Goal: Use online tool/utility: Utilize a website feature to perform a specific function

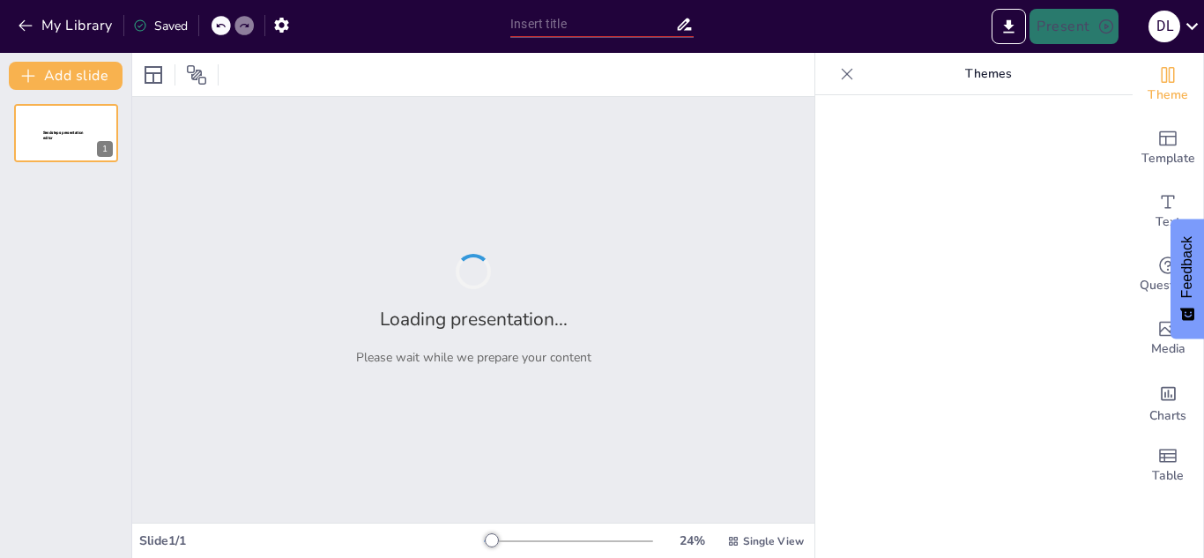
type input "Imported ENCUESTA DE SERVICIO 2023 RV2 (1).pptx"
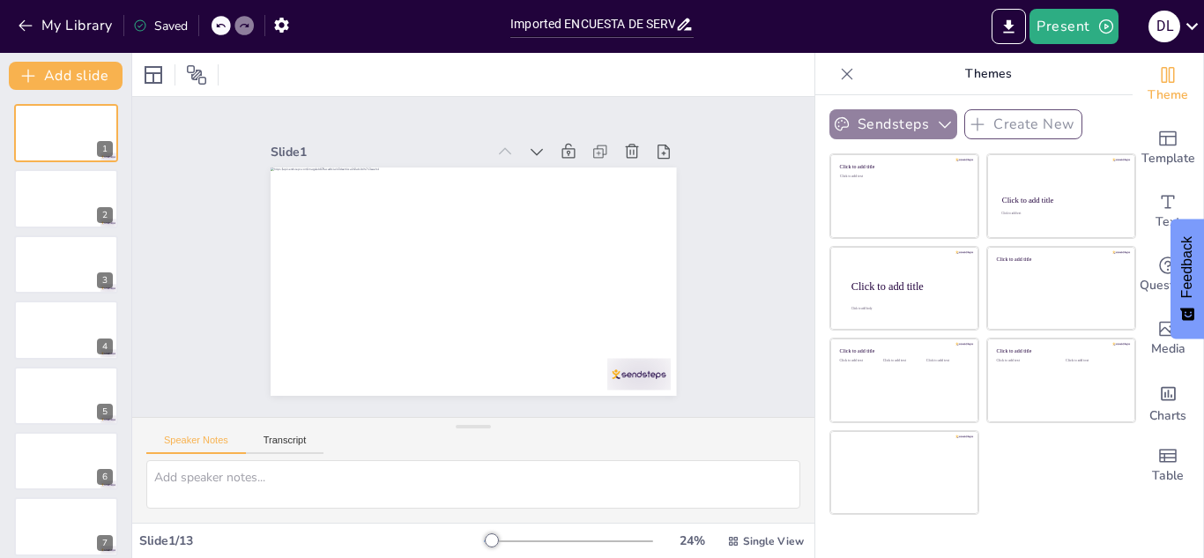
click at [936, 121] on icon "button" at bounding box center [945, 124] width 18 height 18
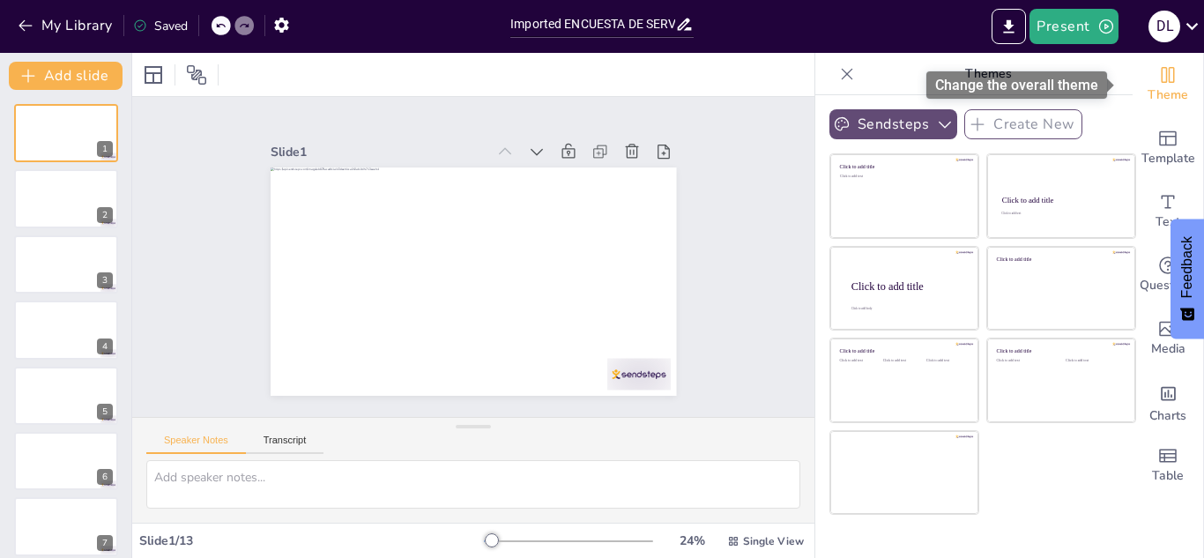
click at [1157, 84] on icon "Change the overall theme" at bounding box center [1167, 74] width 21 height 21
click at [285, 23] on icon "button" at bounding box center [281, 25] width 14 height 15
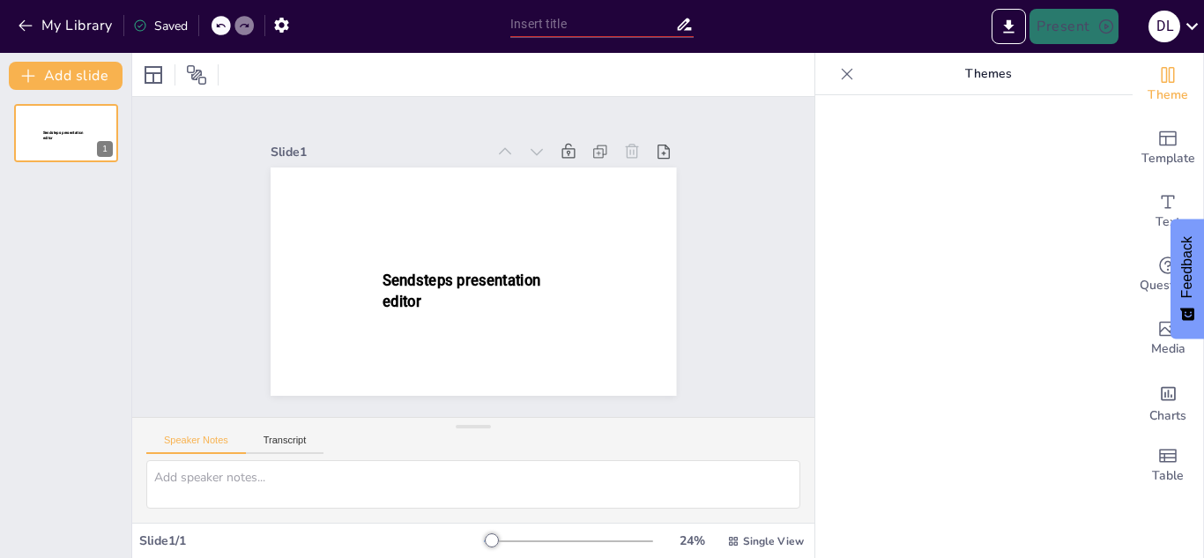
type input "Imported ENCUESTA DE SERVICIO 2023 RV2 (1).pptx"
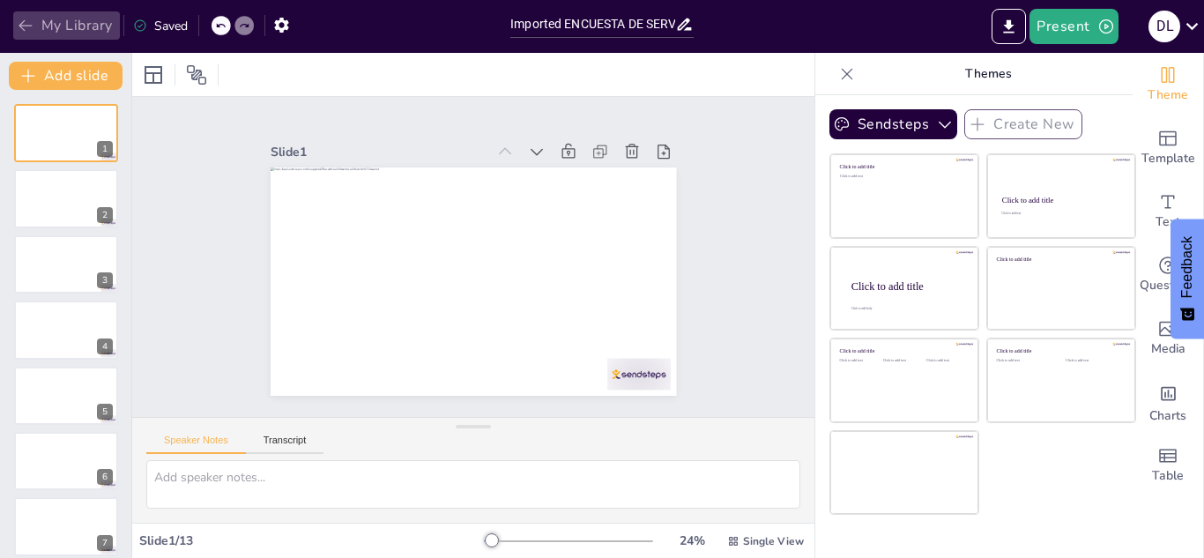
click at [31, 22] on icon "button" at bounding box center [26, 26] width 18 height 18
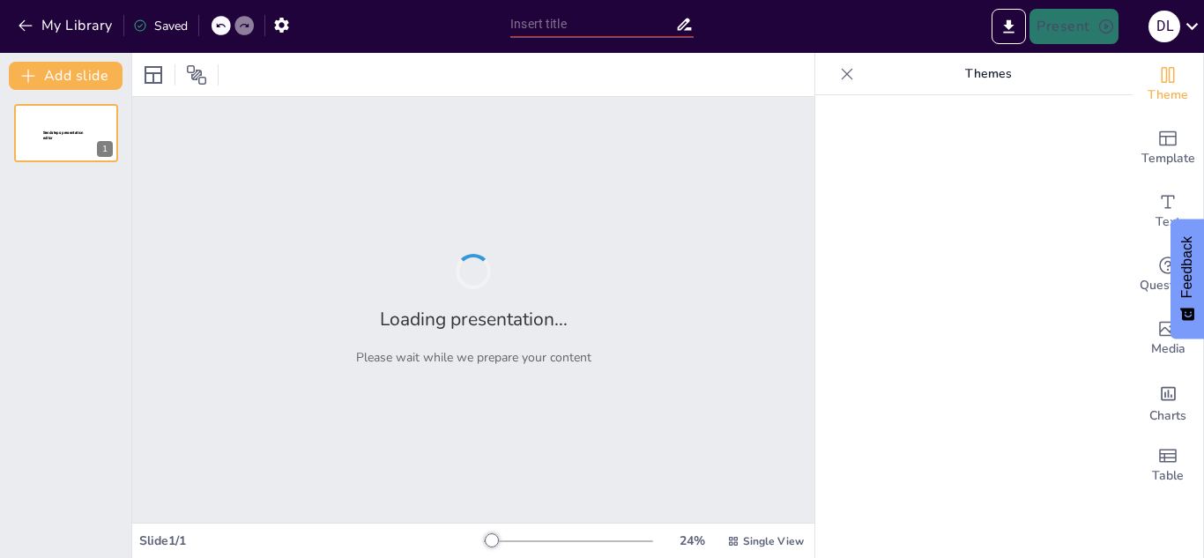
type input "Análisis de la Encuesta de Satisfacción del Cliente TWM SAS: Primer Semestre 20…"
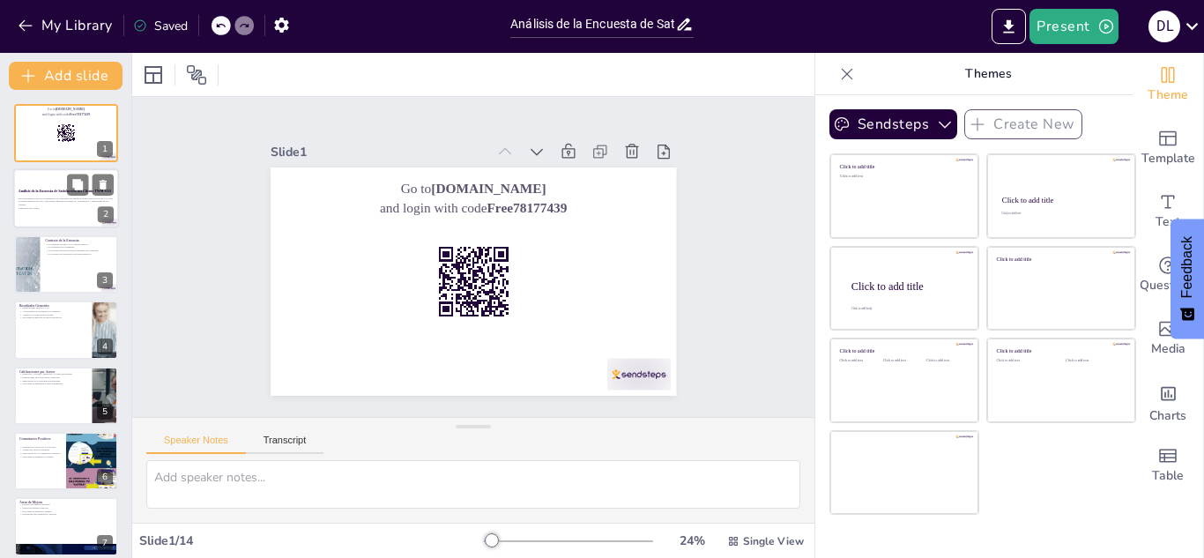
click at [70, 214] on div at bounding box center [66, 199] width 106 height 60
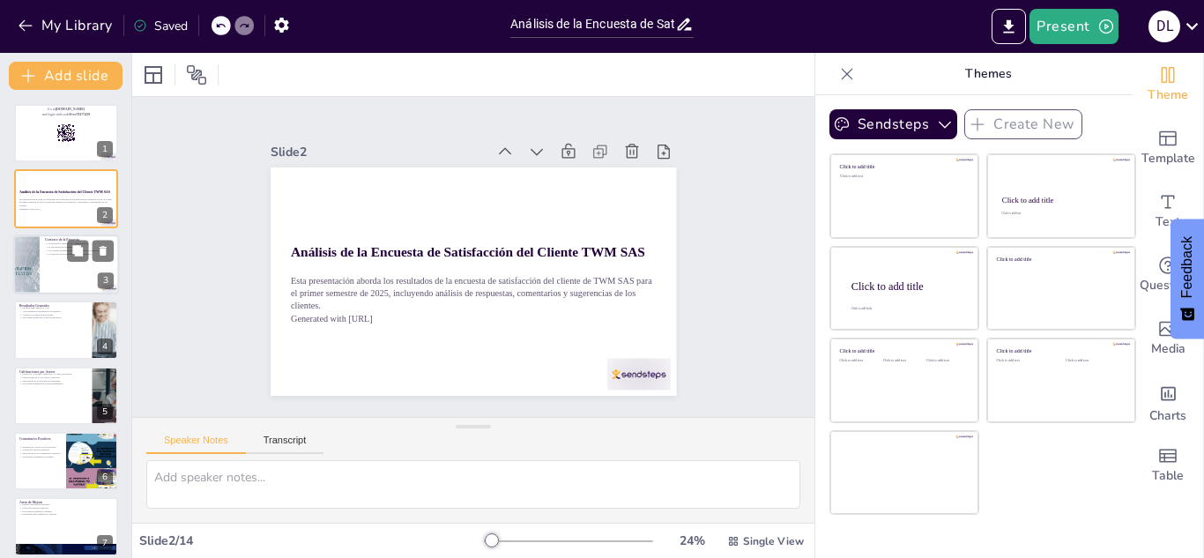
checkbox input "true"
click at [46, 284] on div at bounding box center [66, 264] width 106 height 60
type textarea "La encuesta se envió a 197 clientes activos, lo que nos permite tener una visió…"
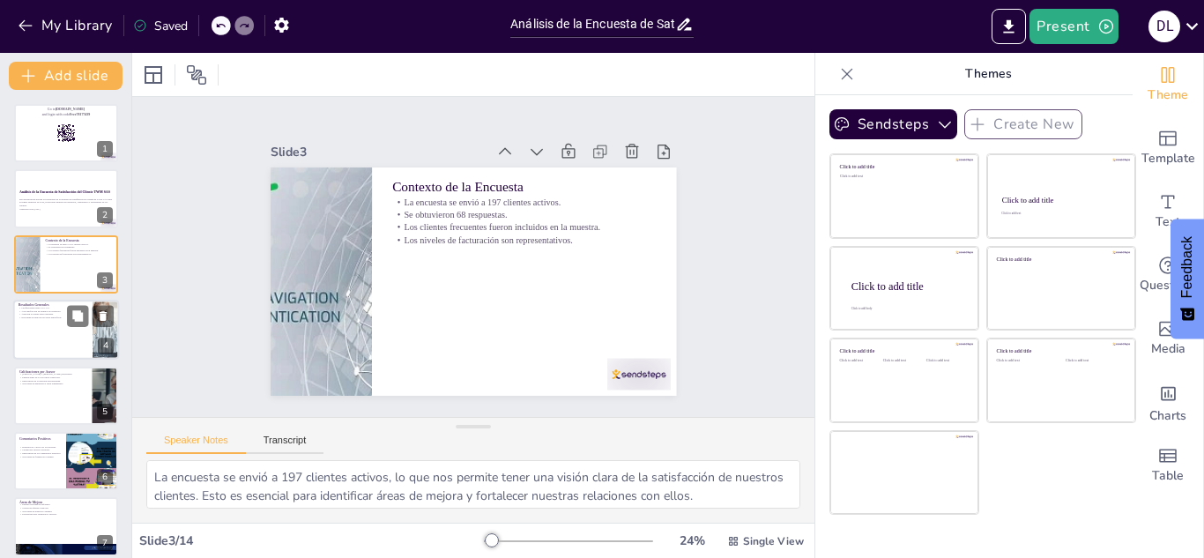
checkbox input "true"
click at [48, 326] on div at bounding box center [66, 330] width 106 height 60
type textarea "Las calificaciones que oscilan entre 4.0 y 5.0 muestran que la mayoría de nuest…"
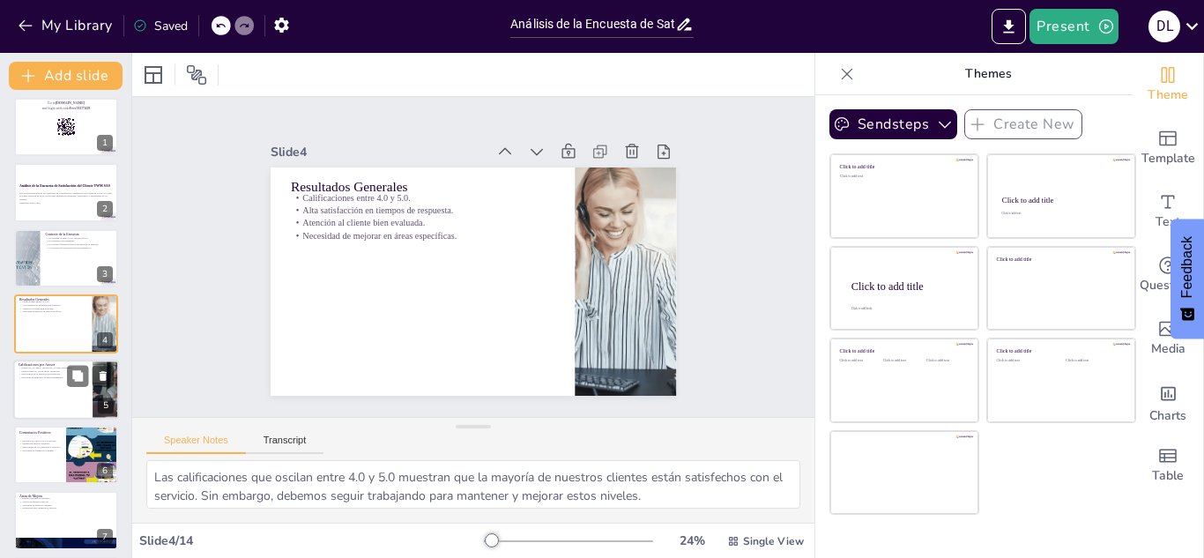
checkbox input "true"
click at [65, 393] on div at bounding box center [66, 390] width 106 height 60
type textarea "La mención de [PERSON_NAME] y [PERSON_NAME] como los asesores mejor calificados…"
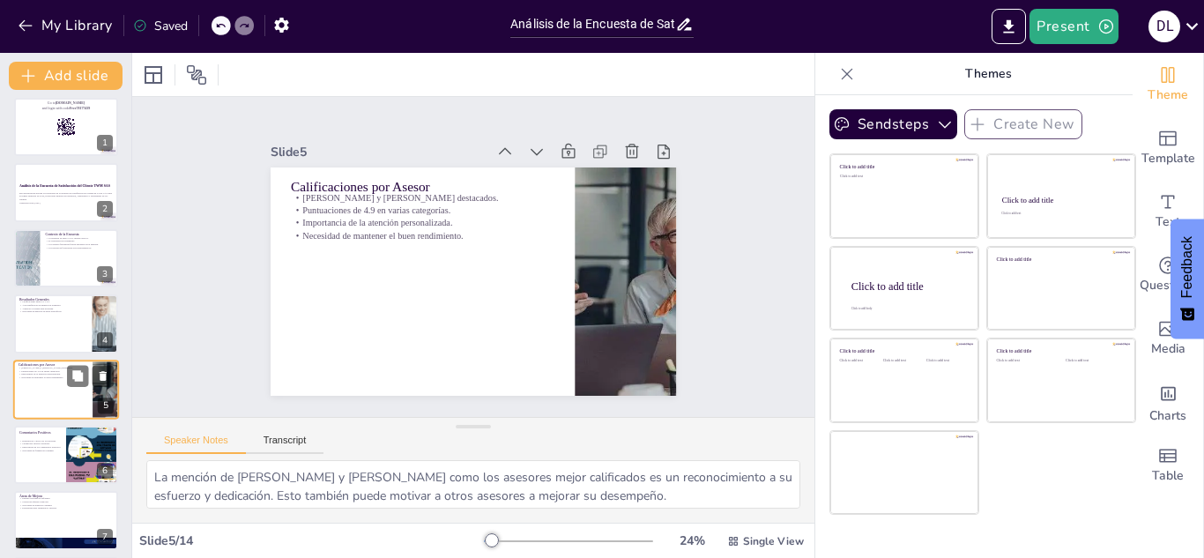
scroll to position [71, 0]
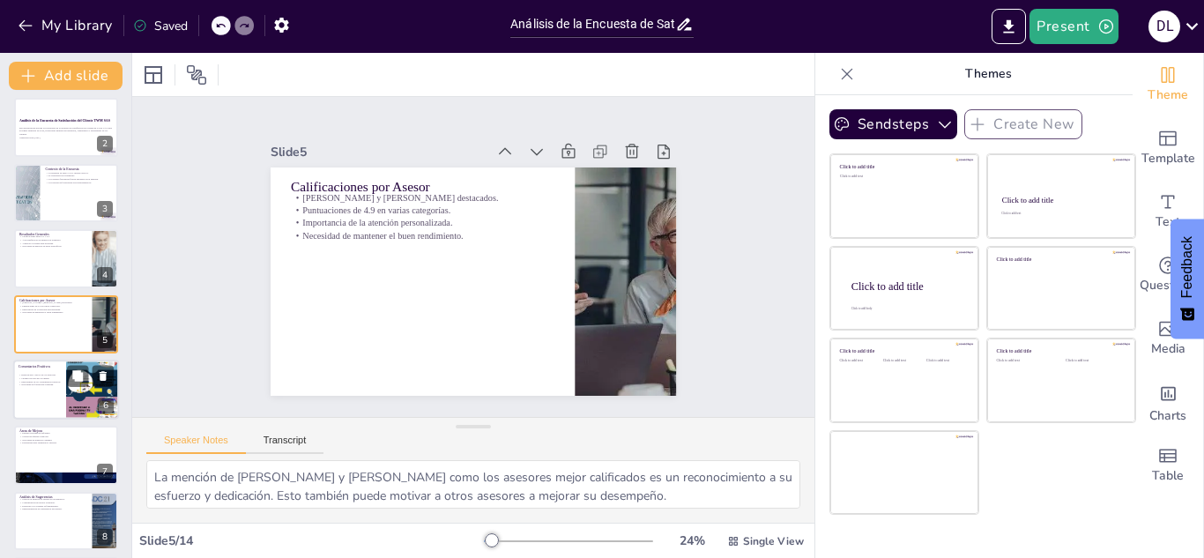
checkbox input "true"
click at [31, 398] on div at bounding box center [66, 390] width 106 height 60
type textarea "La disposición y el apoyo de los asesores son aspectos que los clientes valoran…"
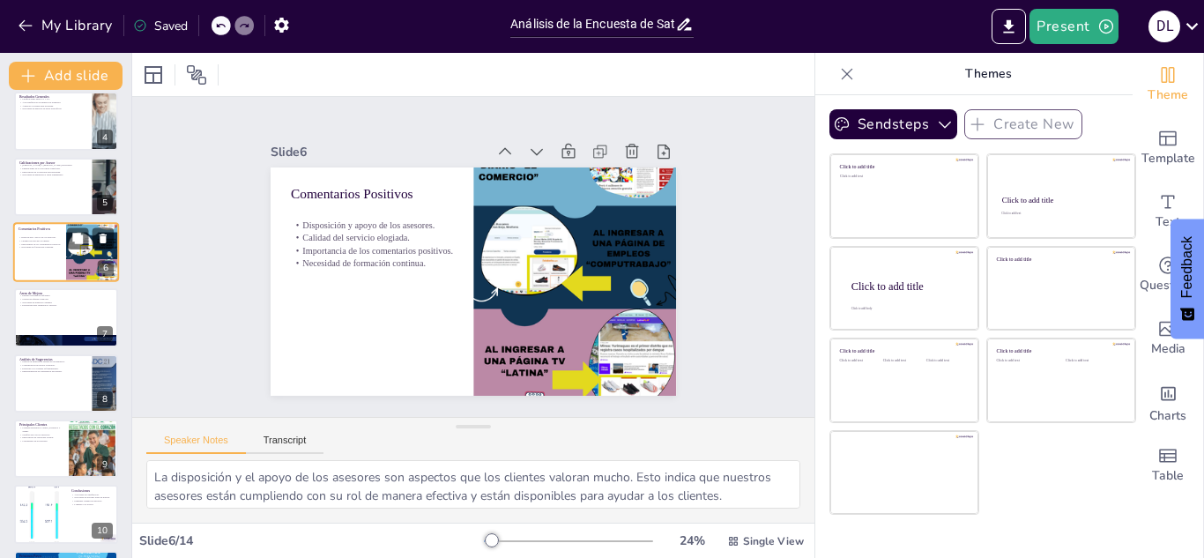
scroll to position [210, 0]
checkbox input "true"
click at [41, 316] on div at bounding box center [66, 317] width 106 height 60
type textarea "La entrega oportuna de informes es crucial para la satisfacción del cliente. Lo…"
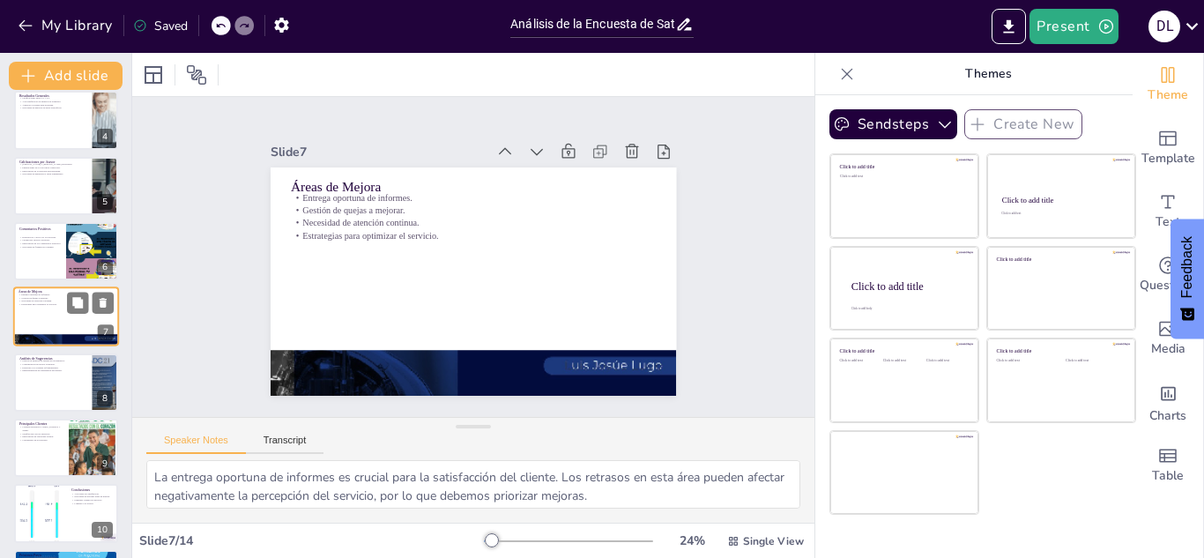
scroll to position [203, 0]
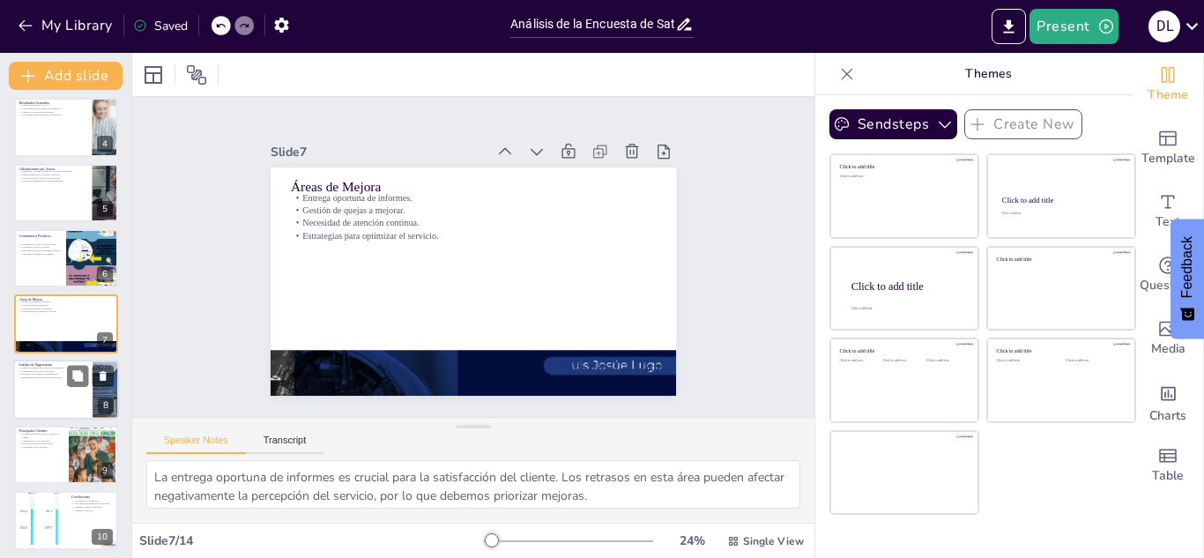
checkbox input "true"
click at [42, 376] on p "Implementación de sugerencias necesarias." at bounding box center [53, 377] width 69 height 4
type textarea "Los tiempos de entrega de documentos son críticos para la satisfacción del clie…"
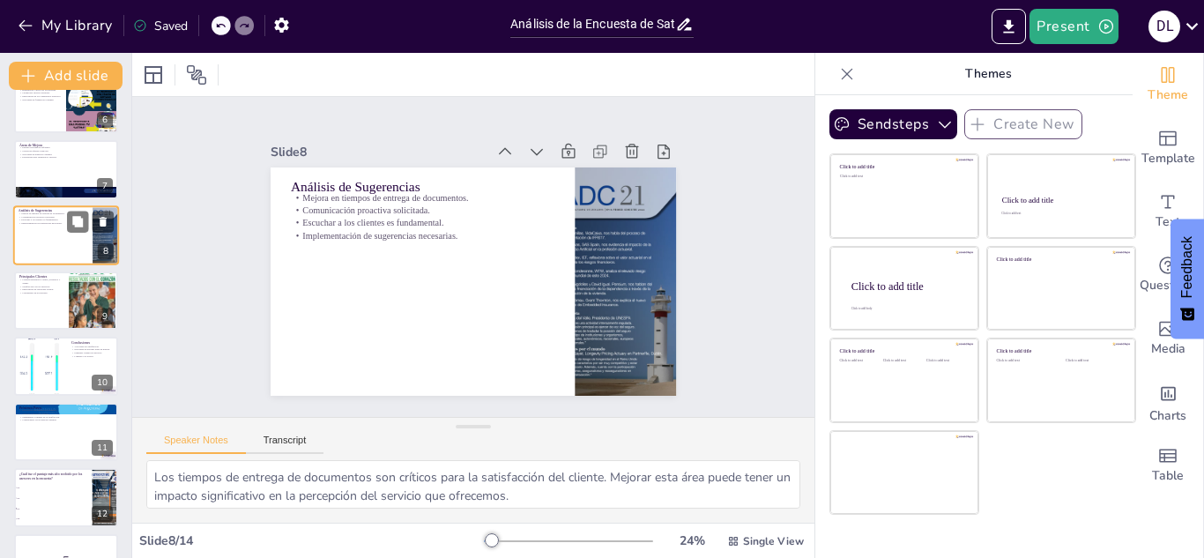
scroll to position [368, 0]
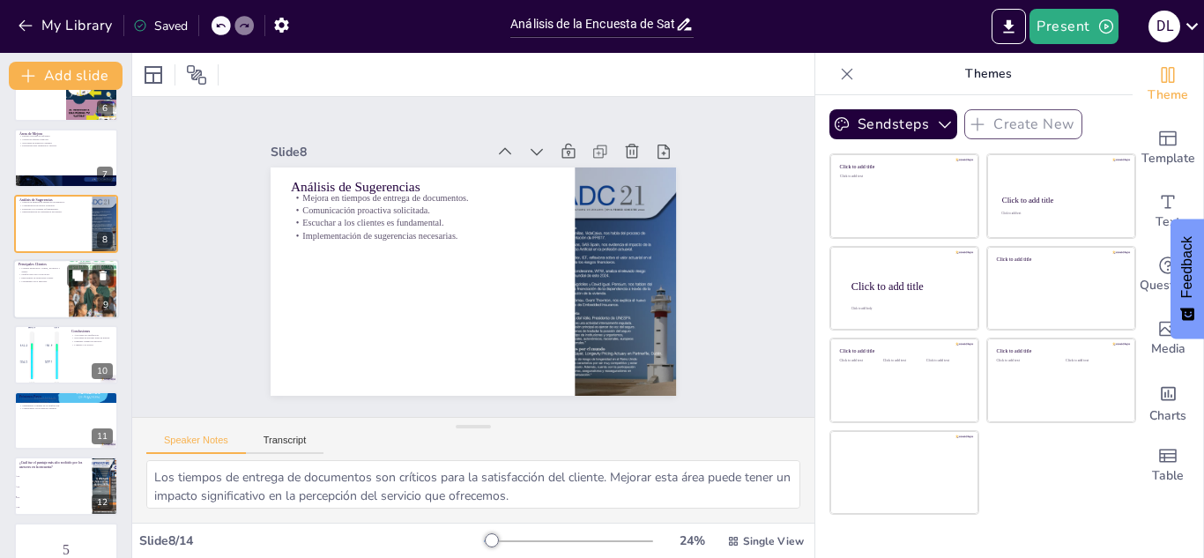
checkbox input "true"
click at [35, 301] on div at bounding box center [66, 289] width 106 height 60
type textarea "Resaltar a clientes destacados como Cemex y Ecopetrol es importante para demost…"
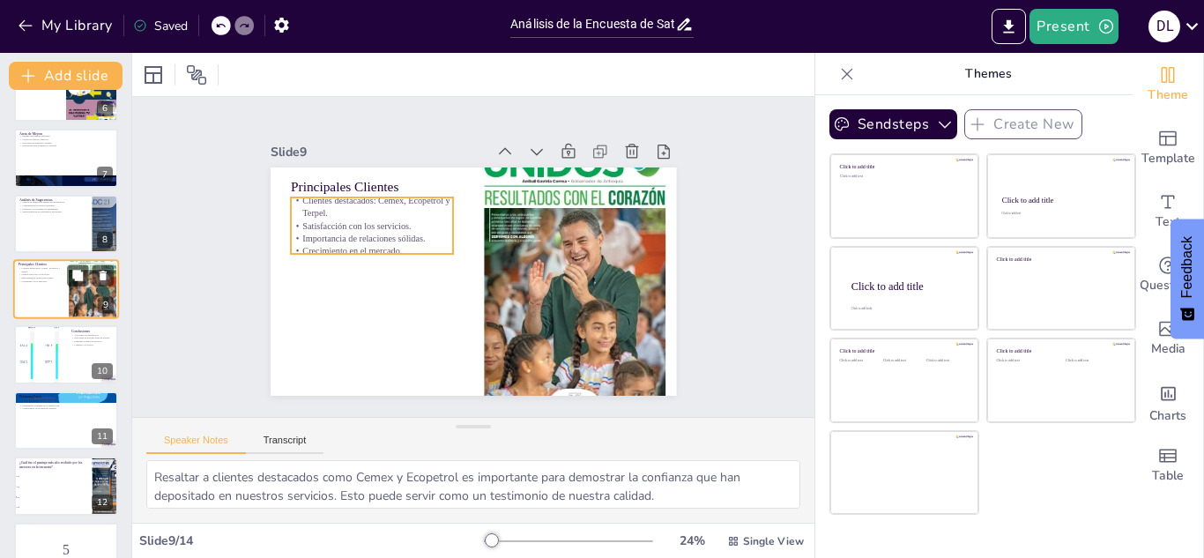
scroll to position [334, 0]
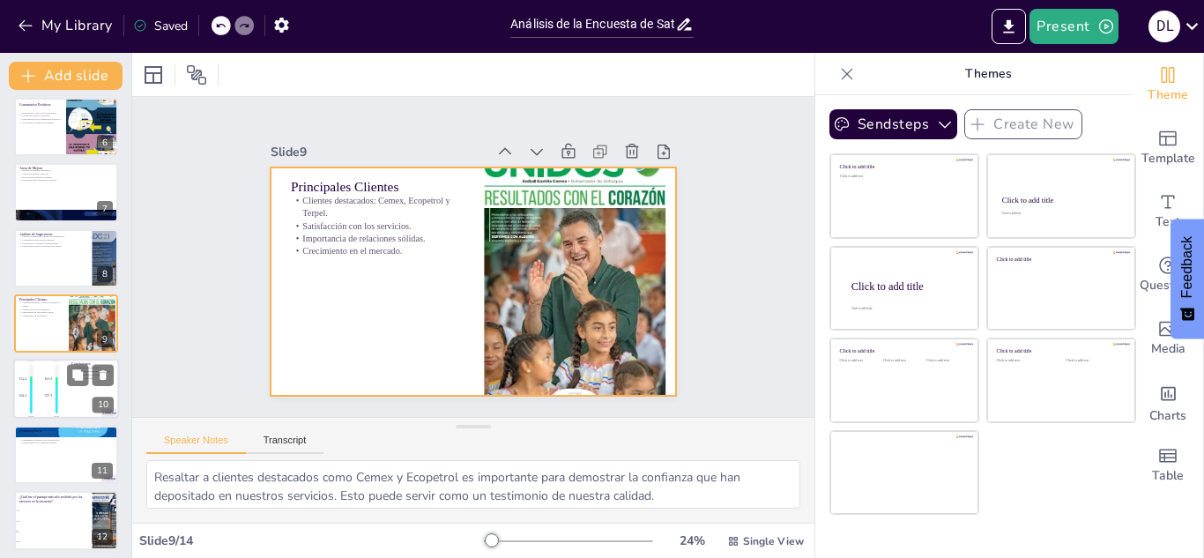
checkbox input "true"
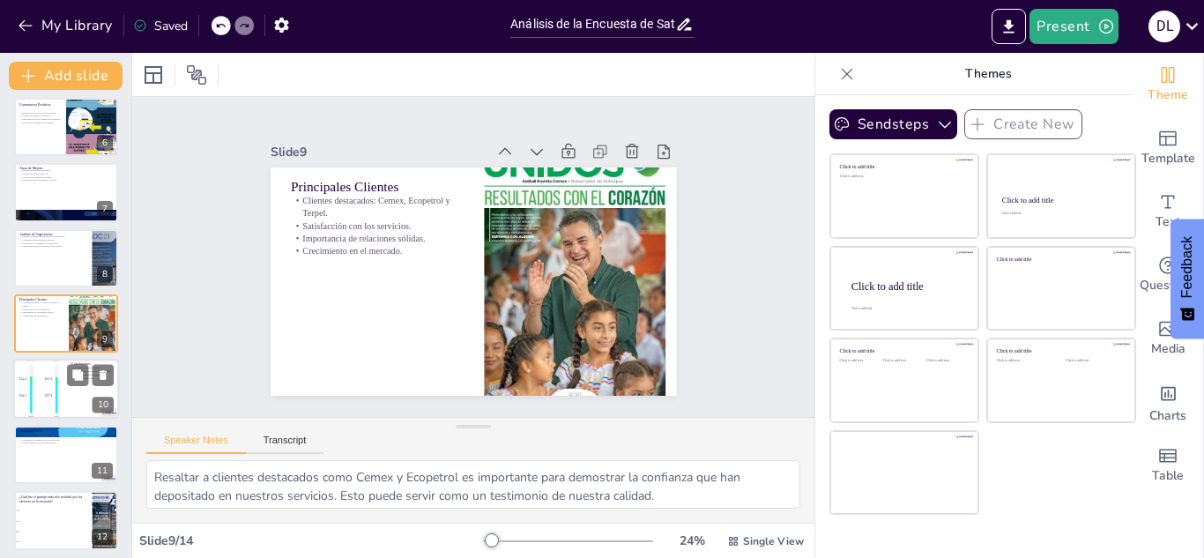
click at [51, 385] on div at bounding box center [39, 390] width 142 height 60
type textarea "El alto grado de satisfacción es un indicador positivo de nuestro desempeño. Es…"
checkbox input "true"
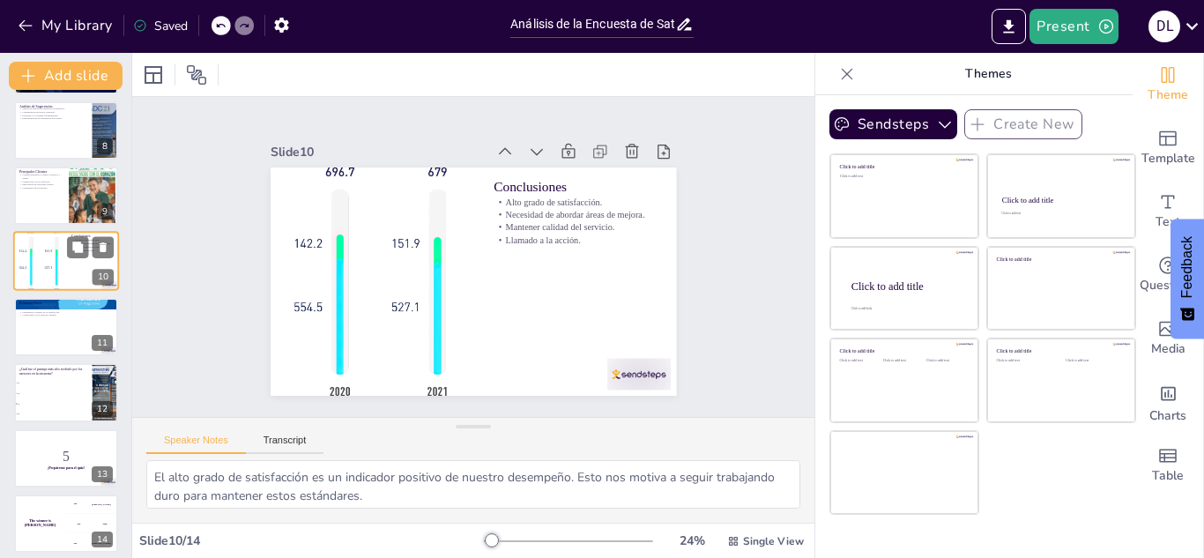
scroll to position [471, 0]
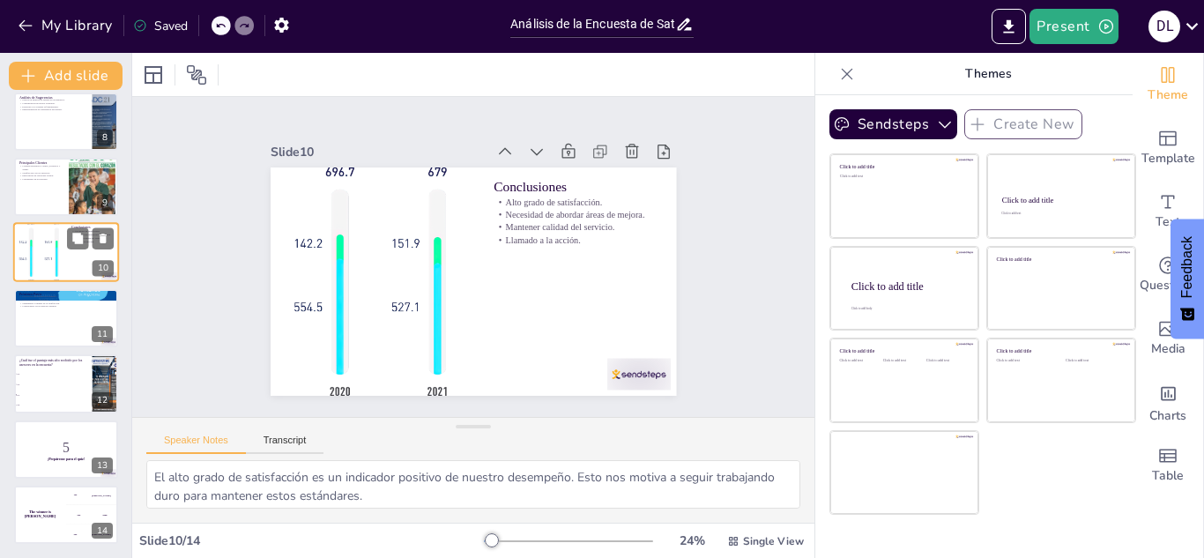
checkbox input "true"
click at [51, 385] on span "4.5" at bounding box center [54, 384] width 74 height 2
type textarea "La respuesta correcta es 5.0, que fue el puntaje más alto recibido por los ases…"
checkbox input "true"
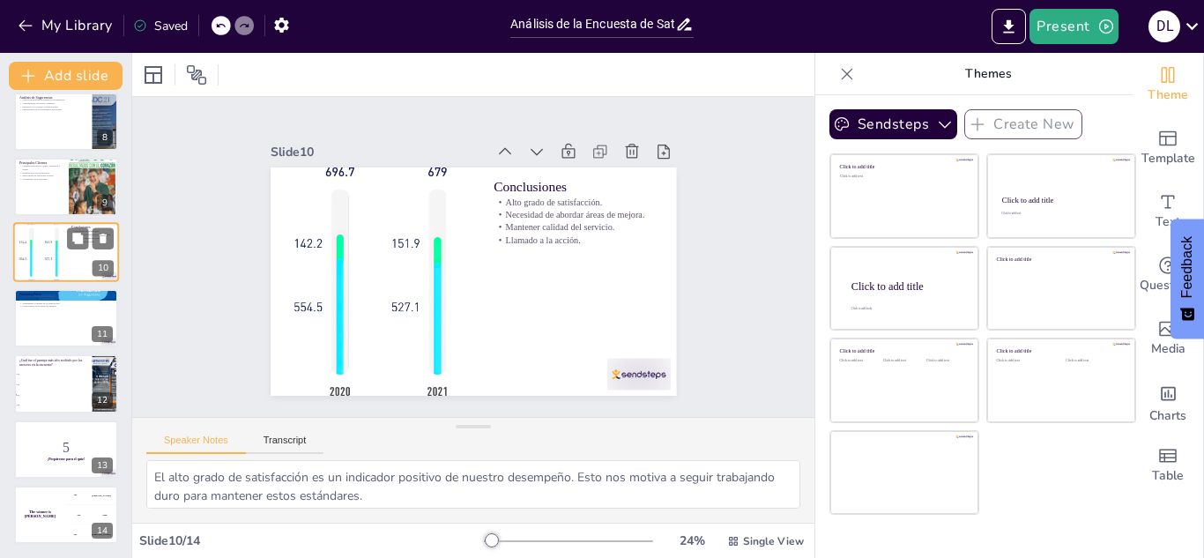
checkbox input "true"
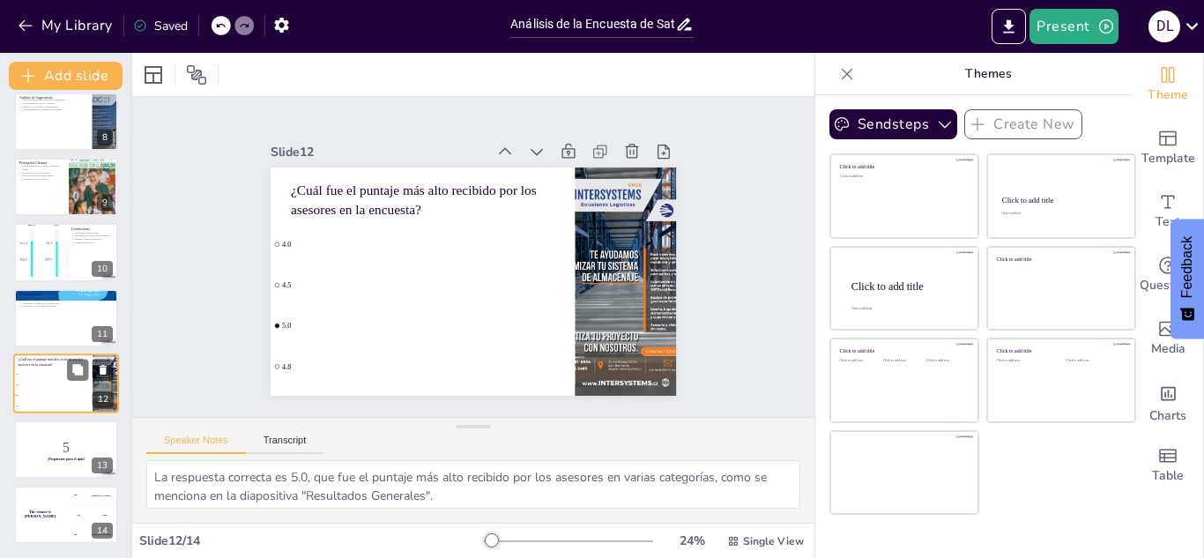
checkbox input "true"
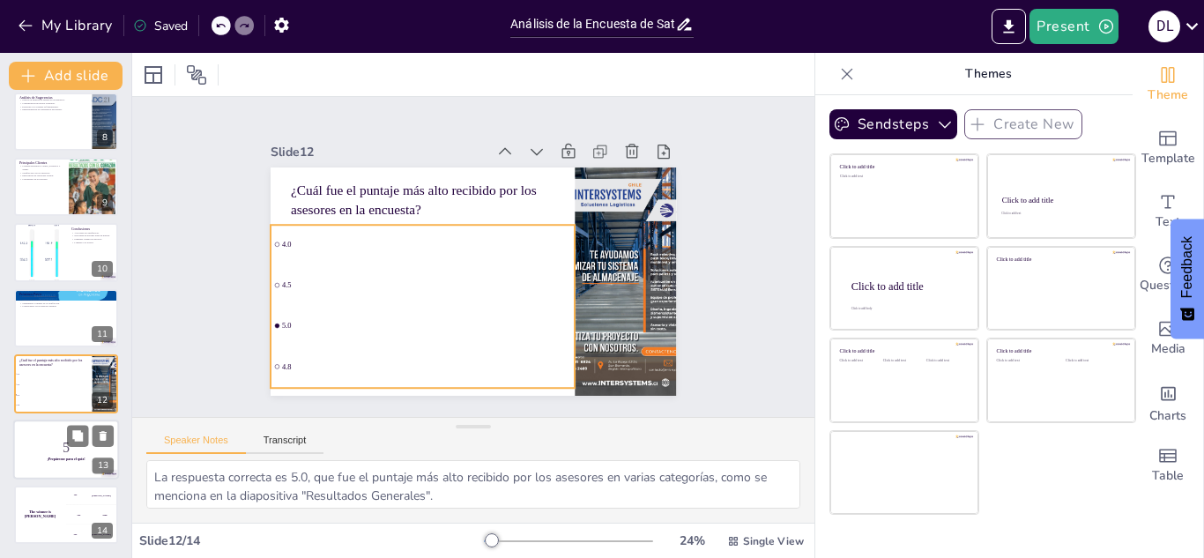
checkbox input "true"
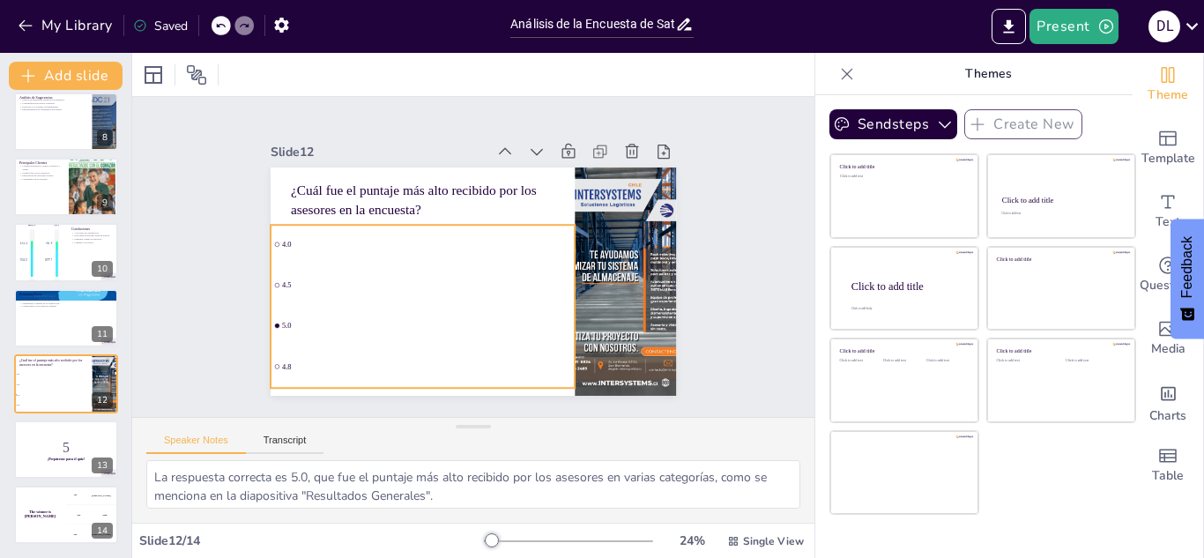
checkbox input "true"
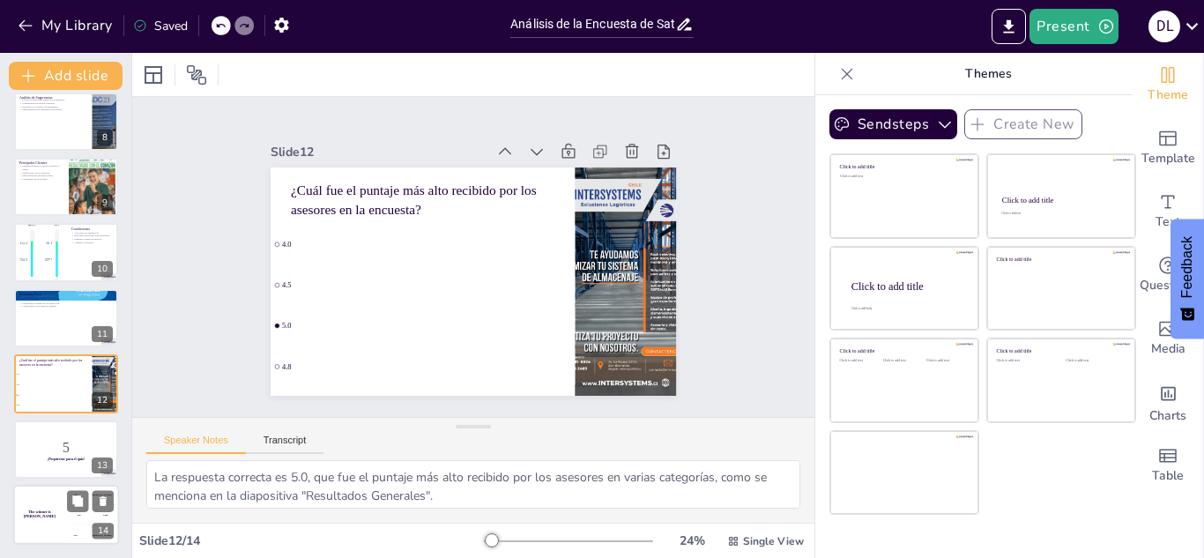
checkbox input "true"
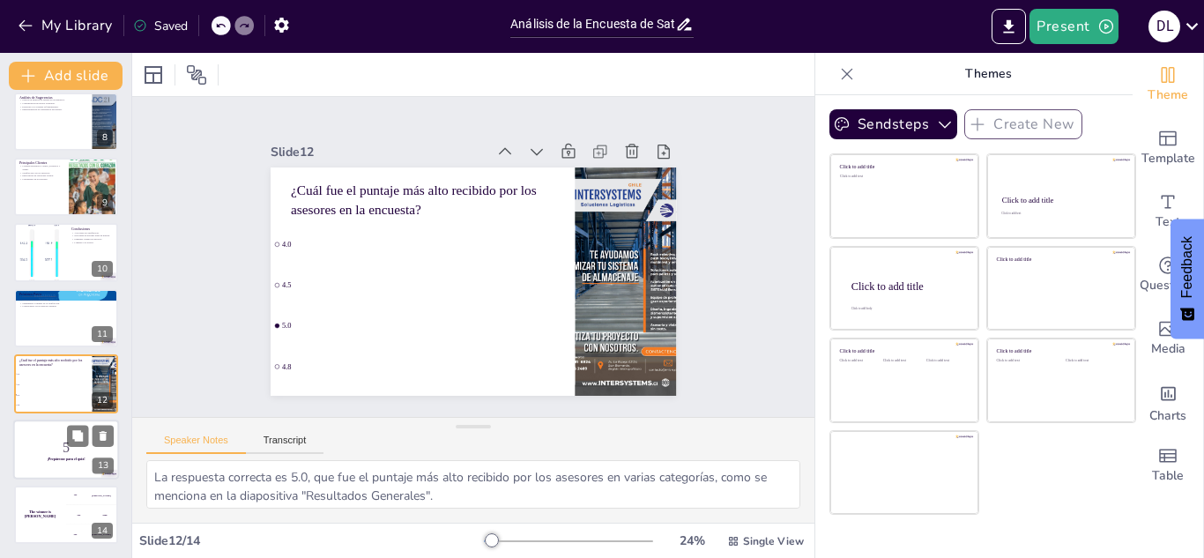
checkbox input "true"
click at [67, 452] on p "5" at bounding box center [66, 446] width 95 height 19
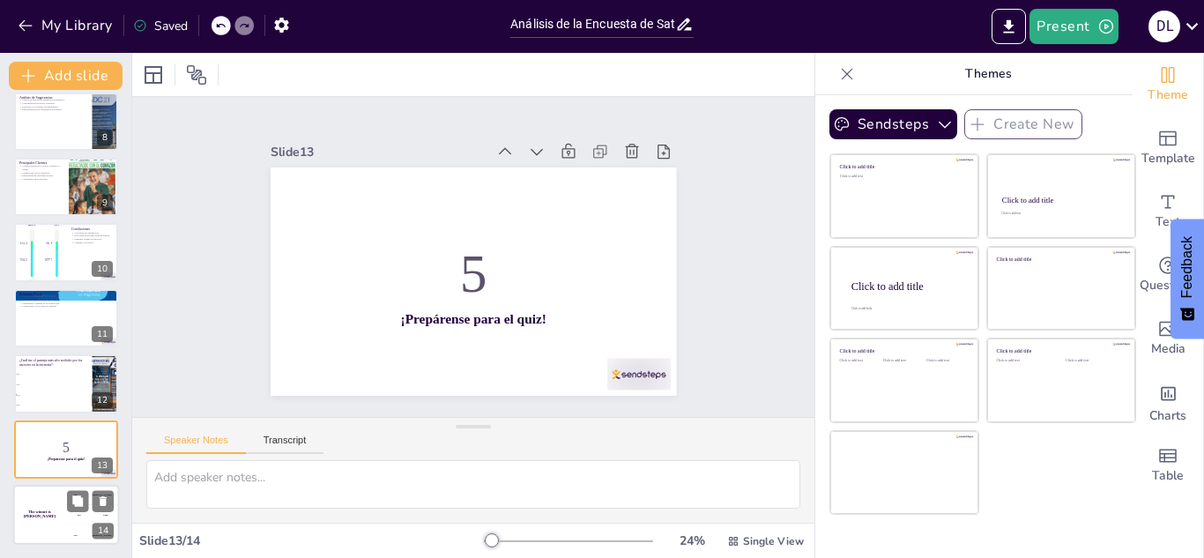
click at [52, 501] on div "The winner is [PERSON_NAME]" at bounding box center [39, 515] width 53 height 60
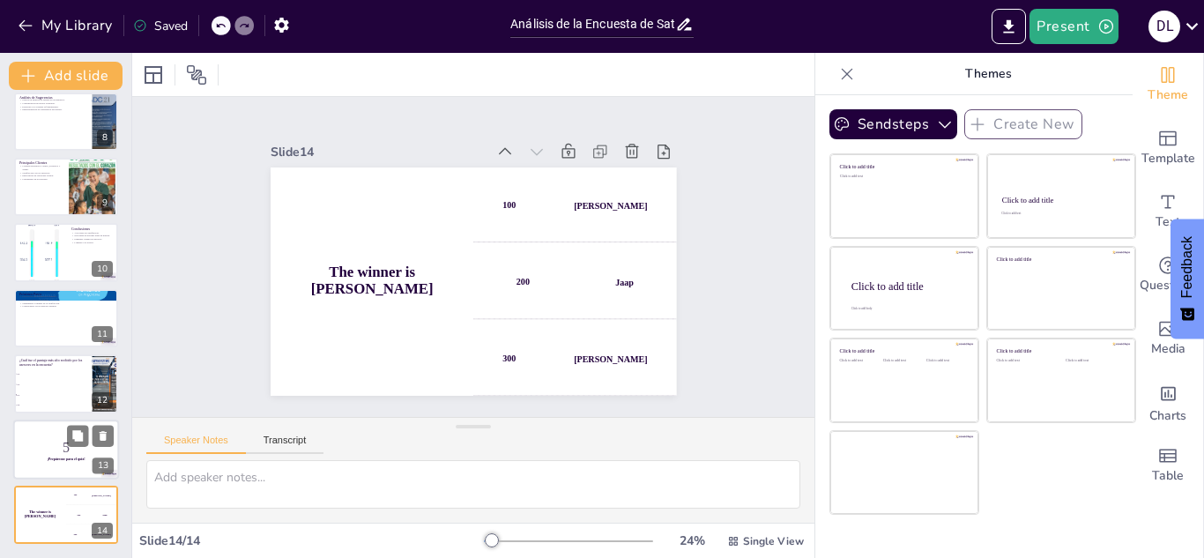
scroll to position [0, 0]
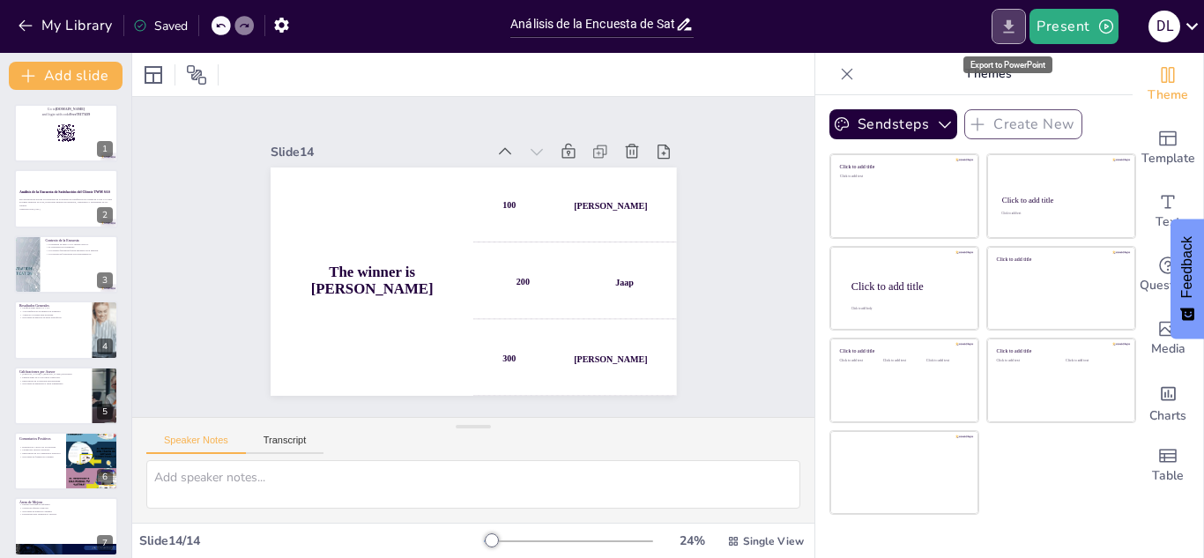
click at [1005, 29] on icon "Export to PowerPoint" at bounding box center [1008, 27] width 19 height 19
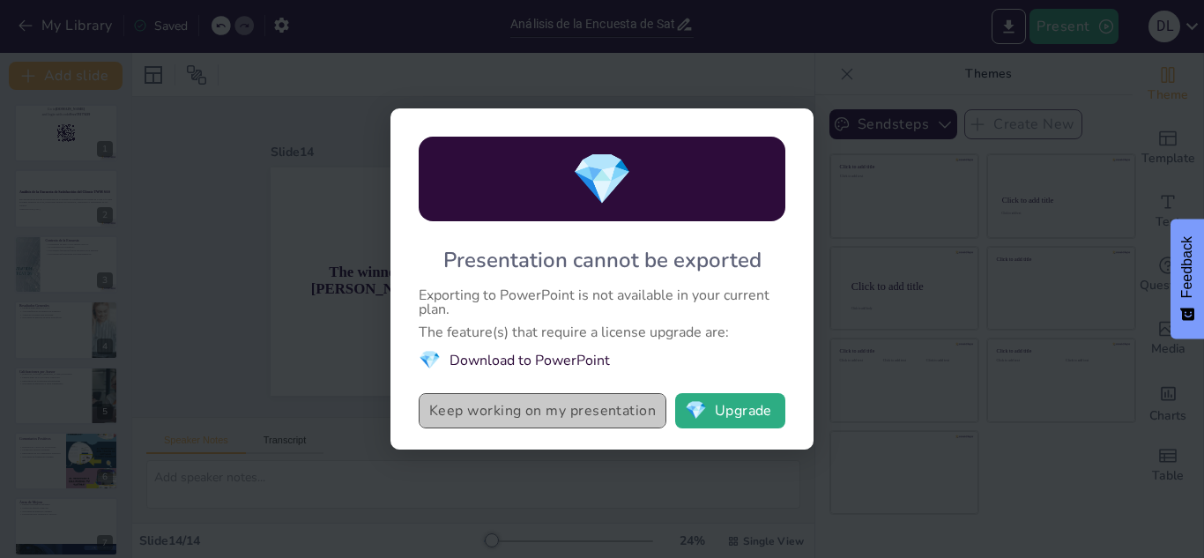
click at [597, 410] on button "Keep working on my presentation" at bounding box center [543, 410] width 248 height 35
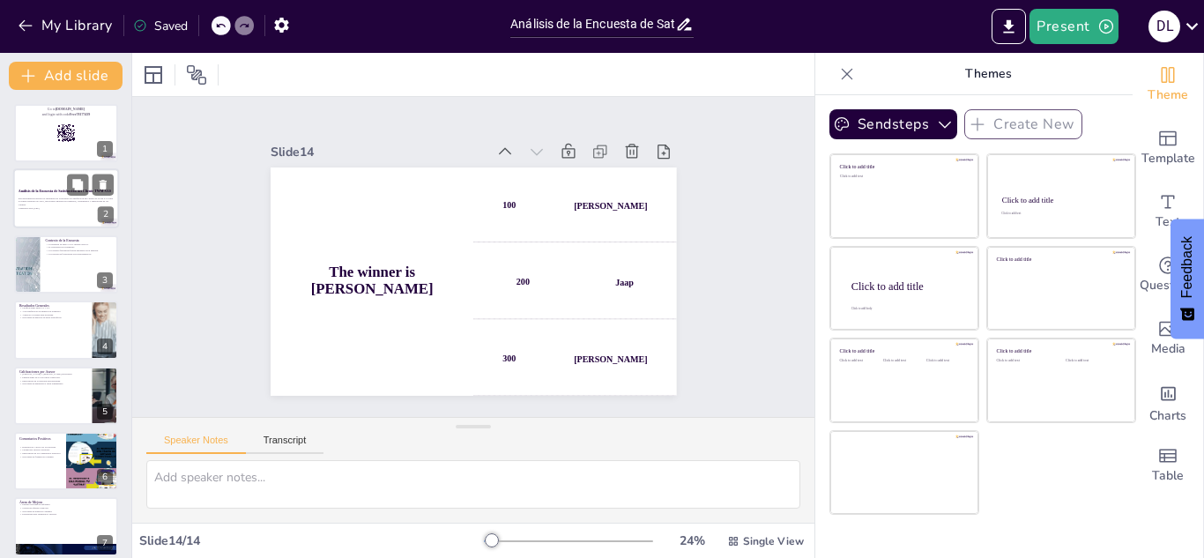
click at [20, 212] on div at bounding box center [66, 199] width 106 height 60
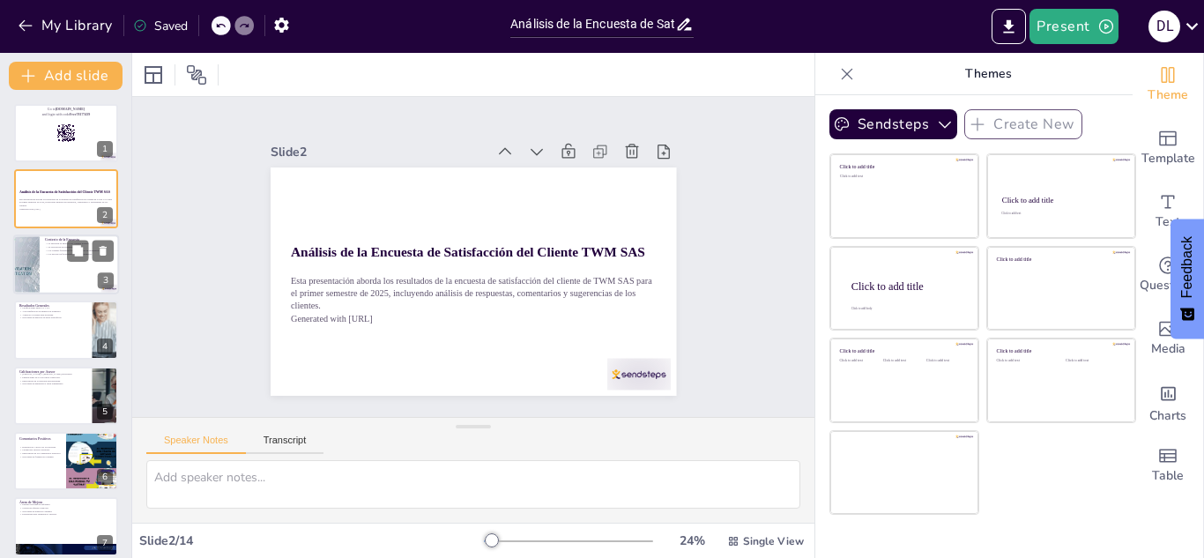
checkbox input "true"
click at [68, 283] on div at bounding box center [66, 264] width 106 height 60
type textarea "La encuesta se envió a 197 clientes activos, lo que nos permite tener una visió…"
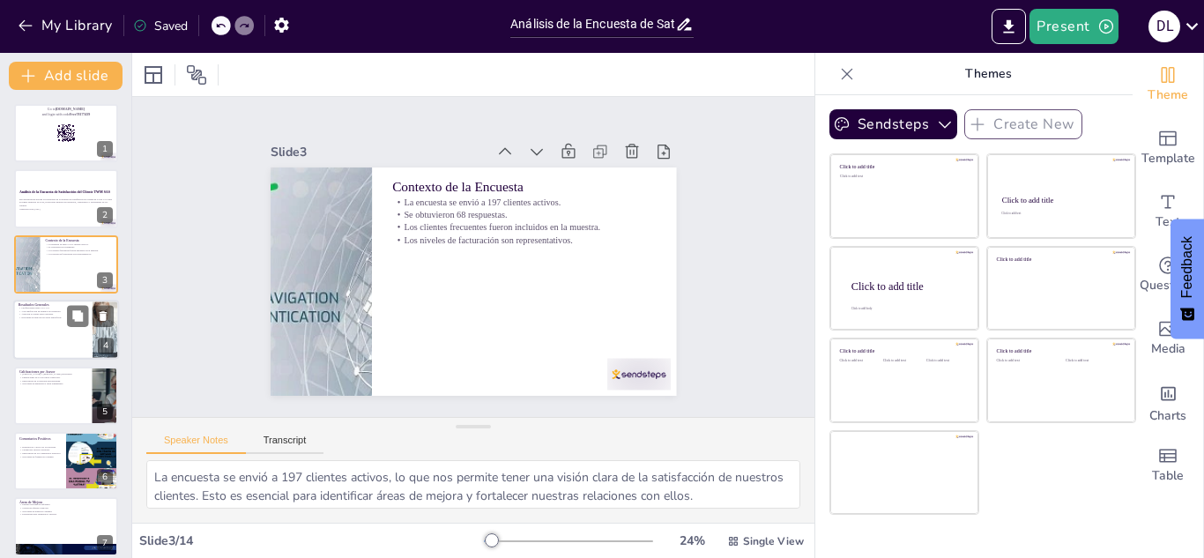
checkbox input "true"
click at [48, 330] on div at bounding box center [66, 330] width 106 height 60
type textarea "Las calificaciones que oscilan entre 4.0 y 5.0 muestran que la mayoría de nuest…"
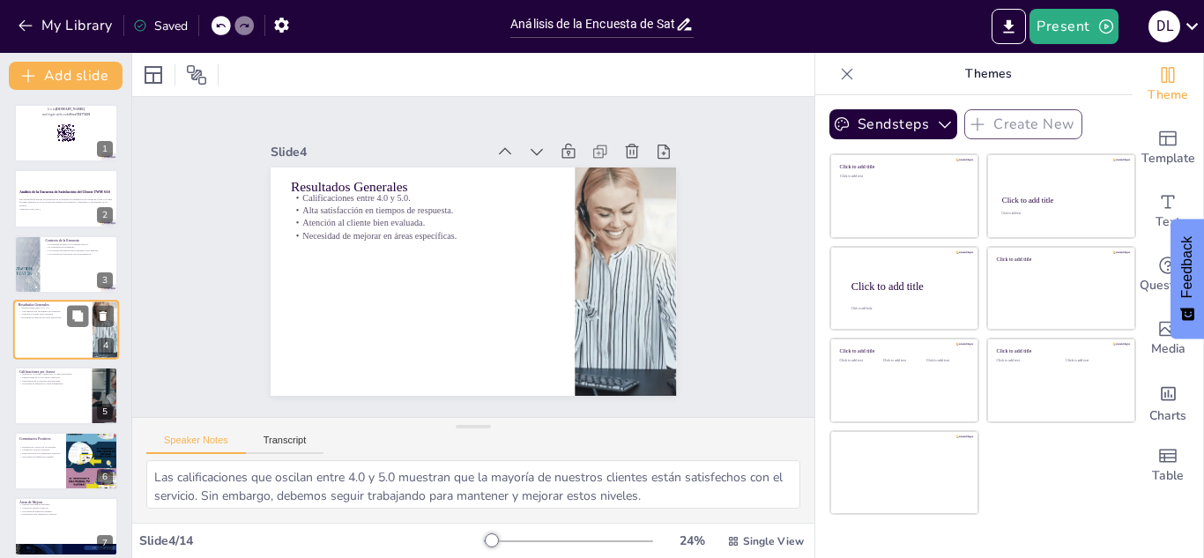
scroll to position [6, 0]
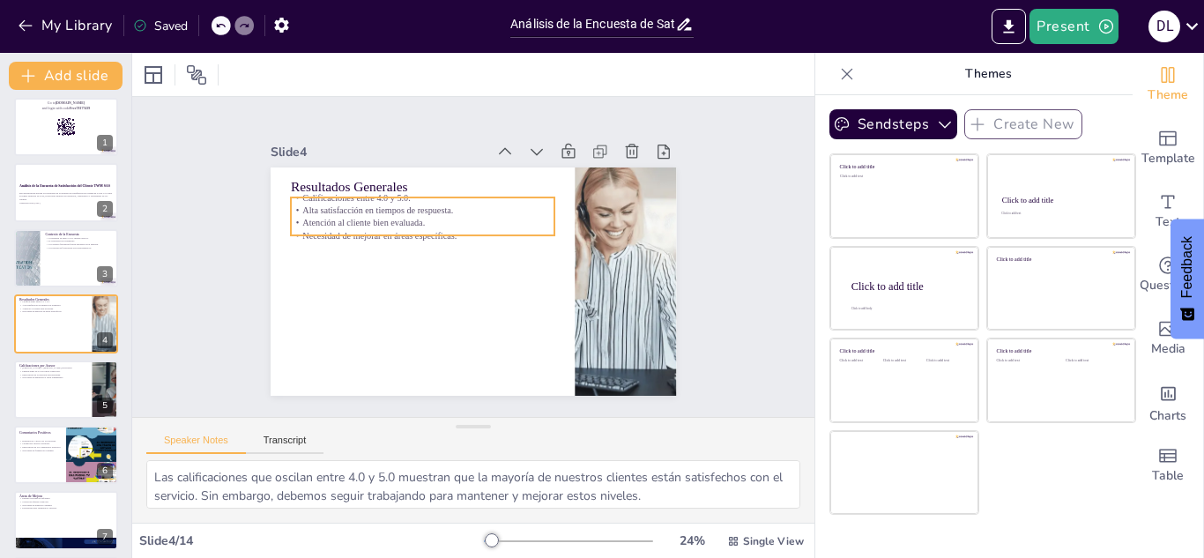
click at [475, 218] on p "Atención al cliente bien evaluada." at bounding box center [521, 219] width 93 height 255
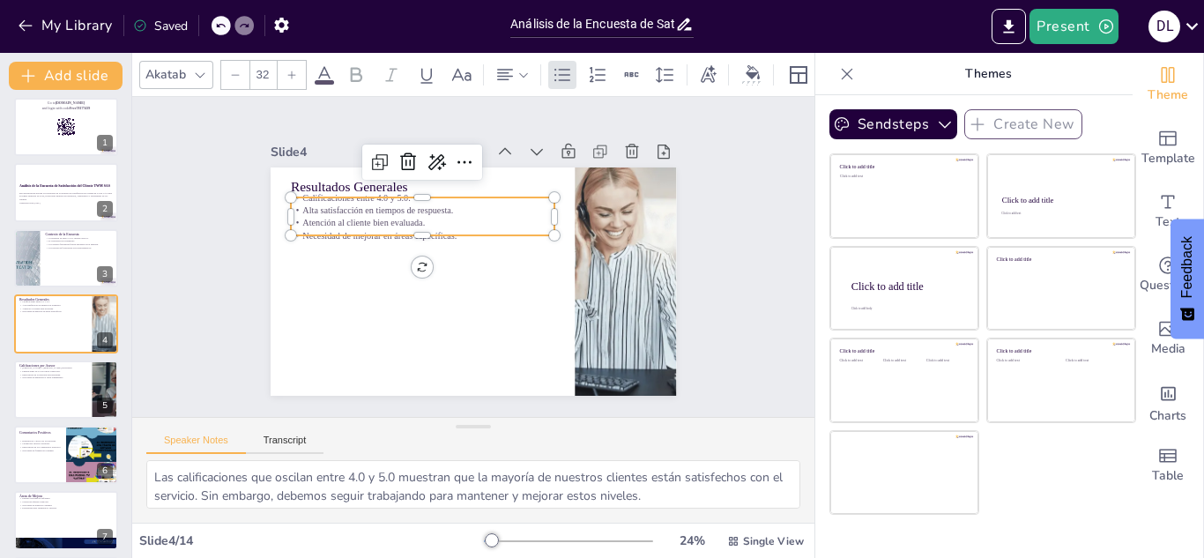
click at [425, 218] on p "Atención al cliente bien evaluada." at bounding box center [484, 197] width 119 height 246
drag, startPoint x: 447, startPoint y: 220, endPoint x: 328, endPoint y: 208, distance: 119.6
click at [405, 208] on div "Calificaciones entre 4.0 y 5.0. Alta satisfacción en tiempos de respuesta. Aten…" at bounding box center [536, 272] width 262 height 153
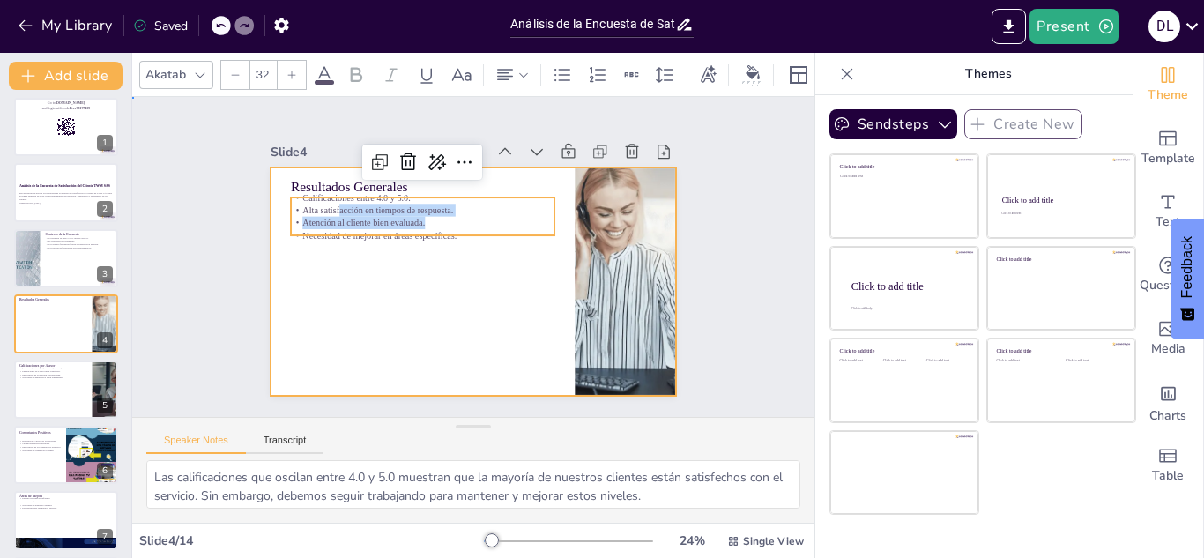
click at [327, 276] on div at bounding box center [451, 246] width 374 height 463
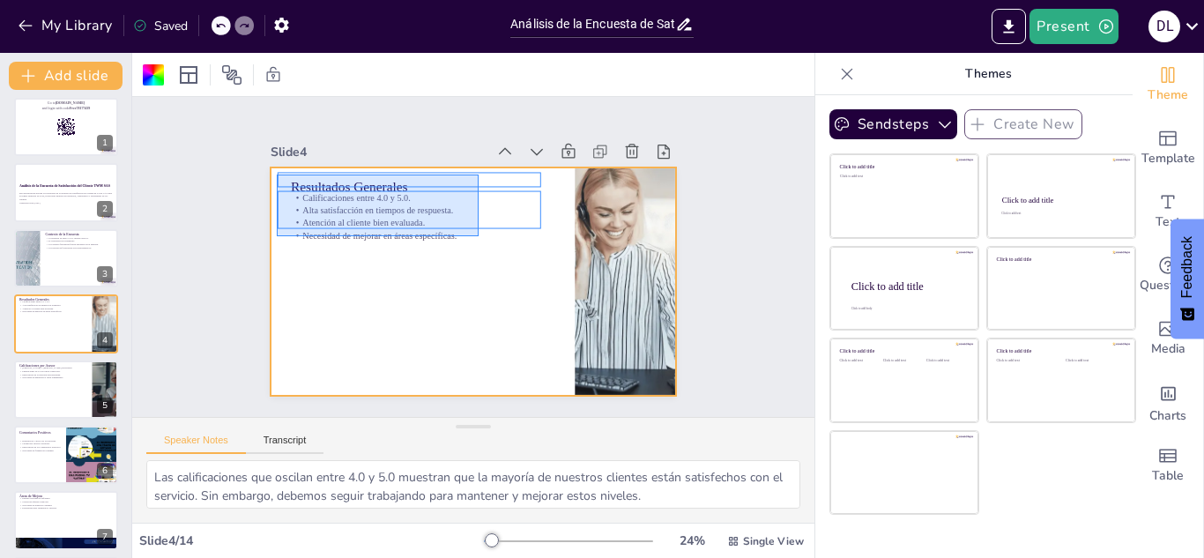
drag, startPoint x: 277, startPoint y: 174, endPoint x: 478, endPoint y: 236, distance: 211.0
click at [478, 236] on div at bounding box center [494, 243] width 401 height 465
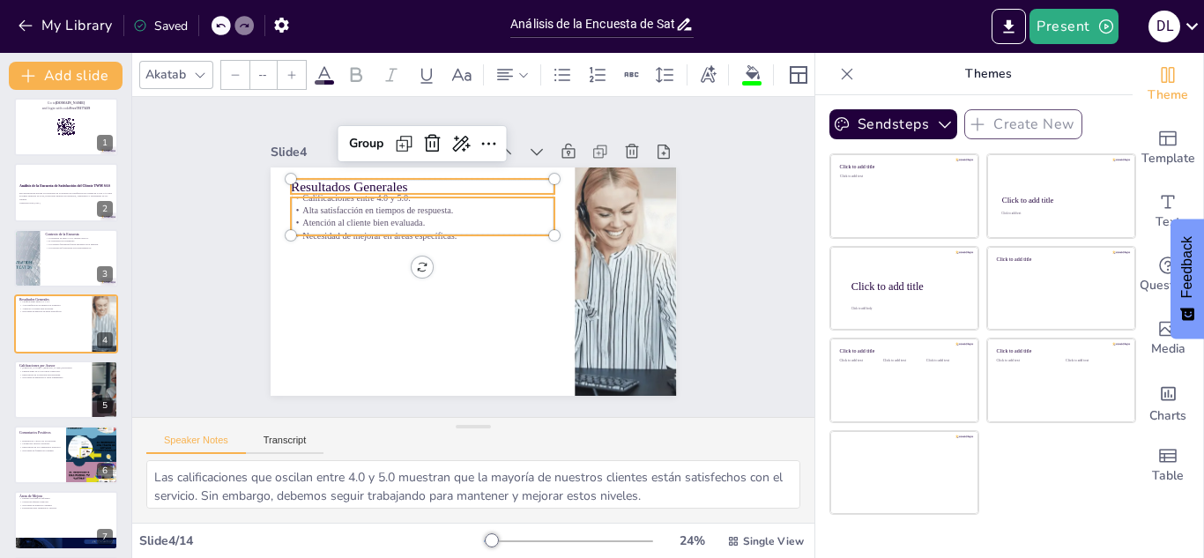
click at [404, 204] on p "Alta satisfacción en tiempos de respuesta." at bounding box center [407, 277] width 143 height 234
checkbox input "true"
type input "32"
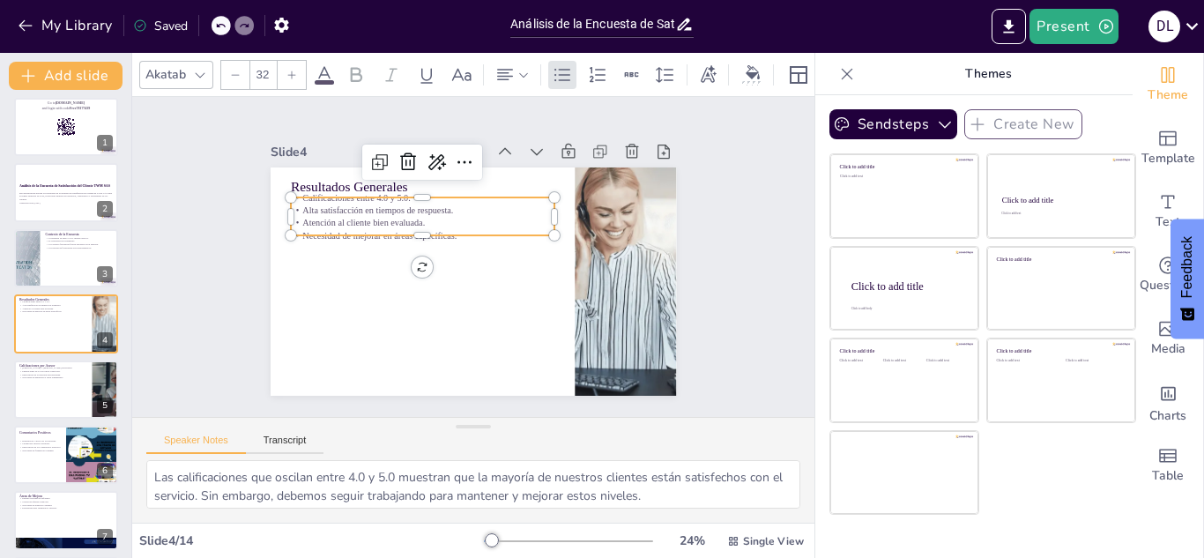
click at [404, 242] on p "Alta satisfacción en tiempos de respuesta." at bounding box center [486, 324] width 221 height 165
drag, startPoint x: 428, startPoint y: 218, endPoint x: 234, endPoint y: 179, distance: 198.6
click at [234, 179] on div "Slide 1 Go to [DOMAIN_NAME] and login with code Free78177439 Slide 2 Análisis d…" at bounding box center [472, 256] width 493 height 575
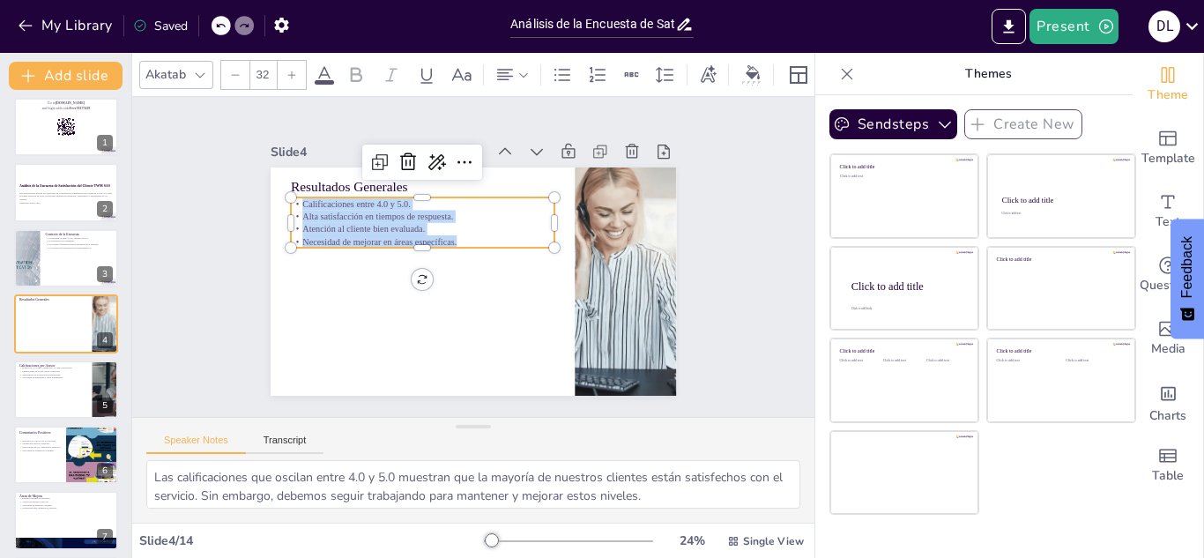
copy div "Calificaciones entre 4.0 y 5.0. Alta satisfacción en tiempos de respuesta. Aten…"
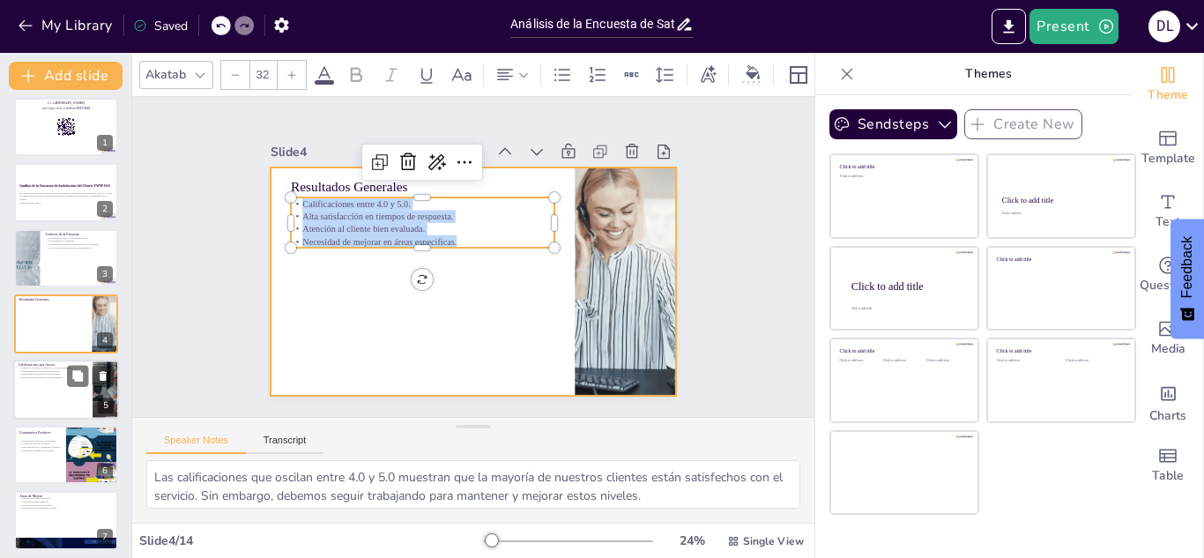
checkbox input "true"
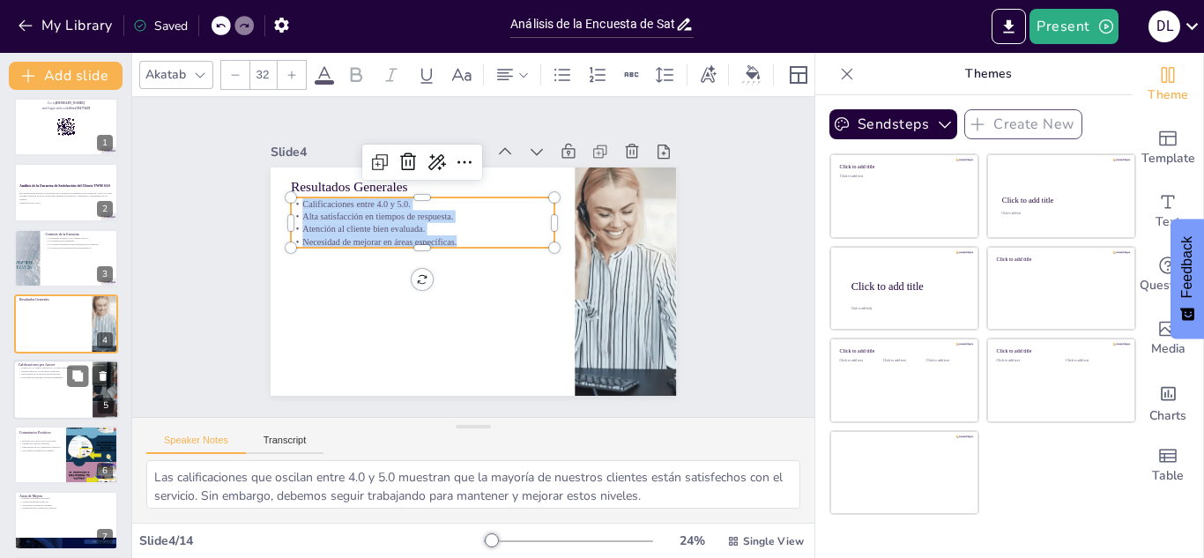
click at [66, 406] on div at bounding box center [66, 390] width 106 height 60
type textarea "La mención de [PERSON_NAME] y [PERSON_NAME] como los asesores mejor calificados…"
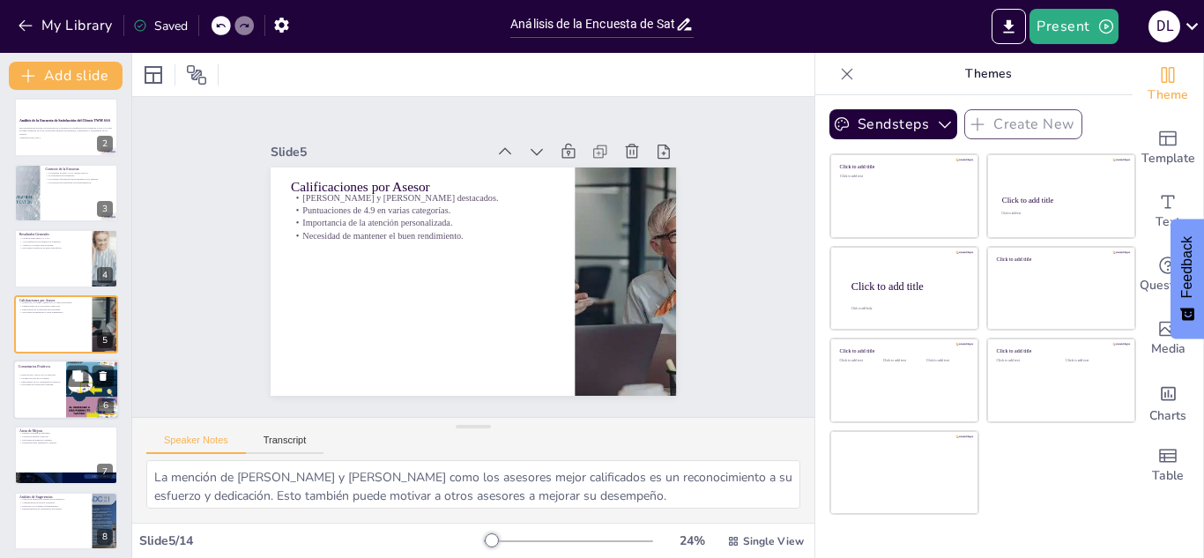
checkbox input "true"
click at [39, 392] on div at bounding box center [66, 390] width 106 height 60
type textarea "La disposición y el apoyo de los asesores son aspectos que los clientes valoran…"
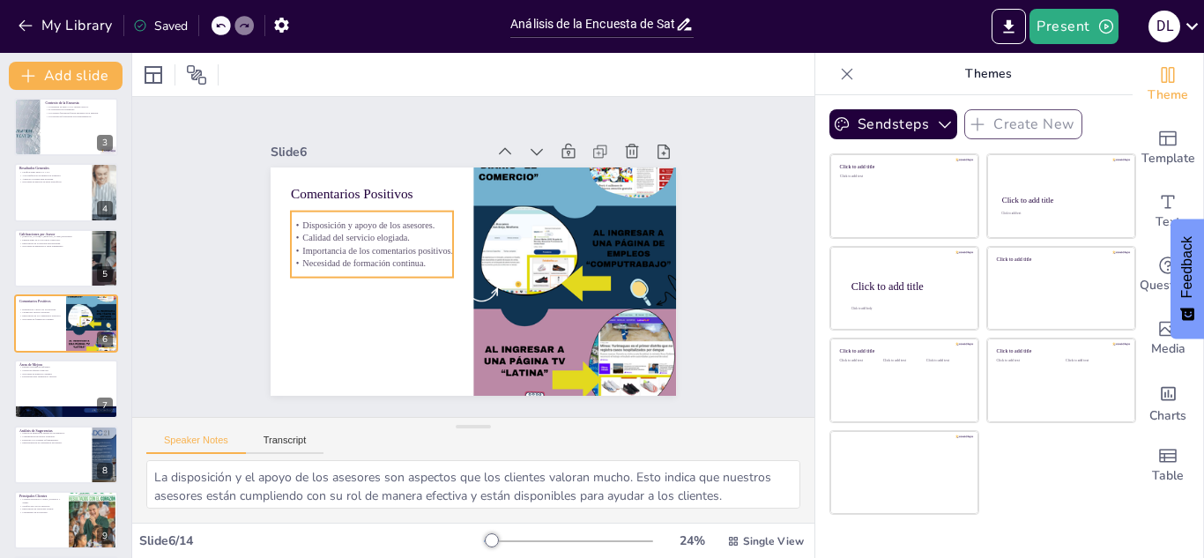
click at [384, 265] on div "Disposición y apoyo de los asesores. Calidad del servicio elogiada. Importancia…" at bounding box center [389, 315] width 165 height 158
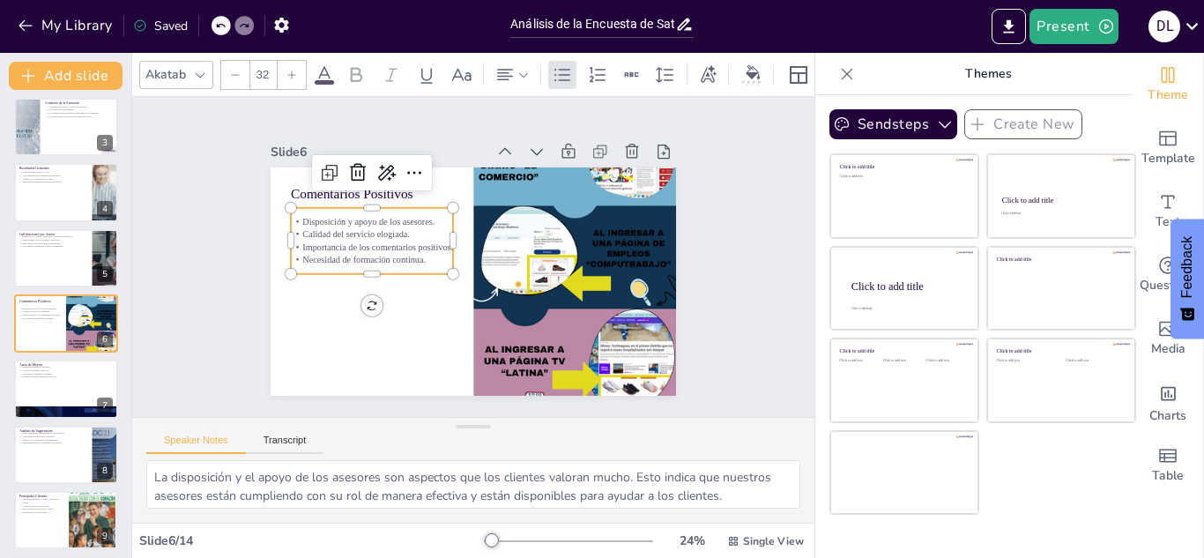
click at [414, 274] on p "Necesidad de formación continua." at bounding box center [435, 350] width 78 height 153
click at [414, 268] on p "Necesidad de formación continua." at bounding box center [399, 327] width 129 height 118
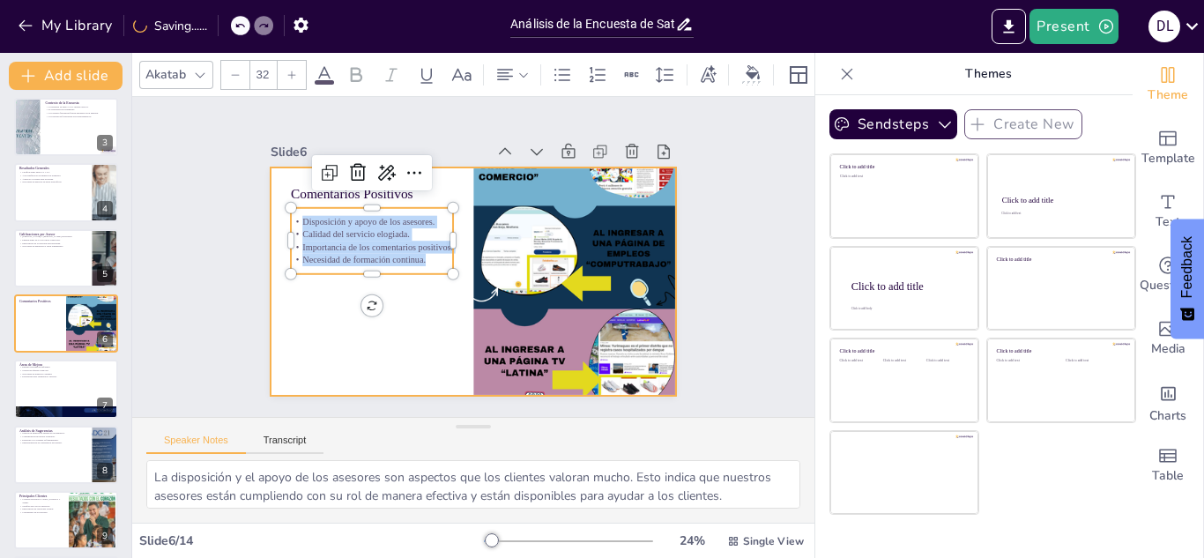
drag, startPoint x: 419, startPoint y: 255, endPoint x: 261, endPoint y: 176, distance: 176.9
click at [261, 176] on div "Comentarios Positivos Disposición y apoyo de los asesores. Calidad del servicio…" at bounding box center [458, 237] width 463 height 423
copy div "Disposición y apoyo de los asesores. Calidad del servicio elogiada. Importancia…"
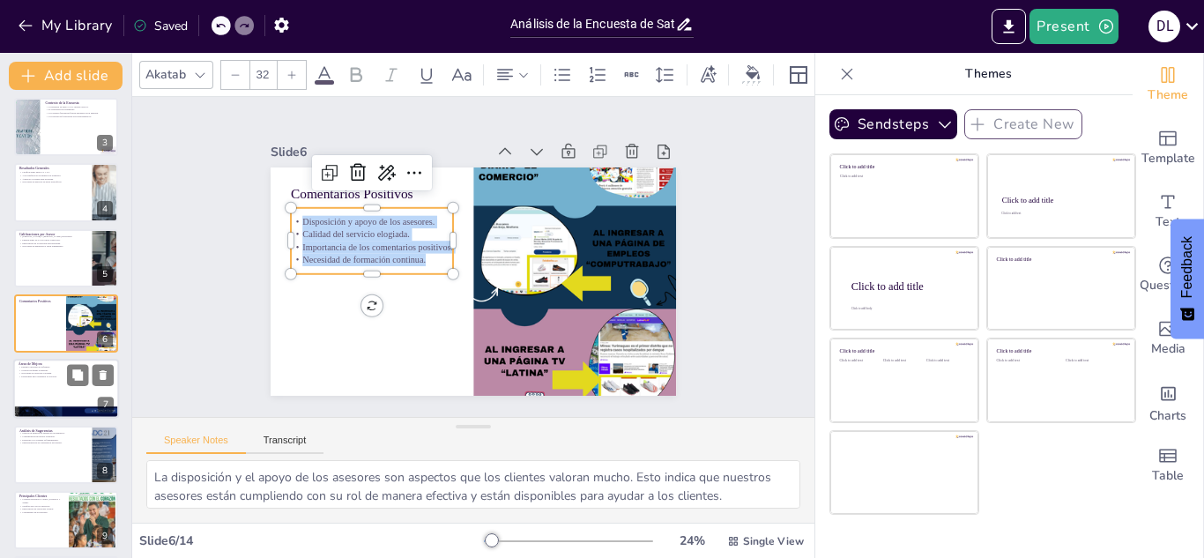
checkbox input "true"
click at [81, 387] on div at bounding box center [66, 390] width 106 height 60
type textarea "La entrega oportuna de informes es crucial para la satisfacción del cliente. Lo…"
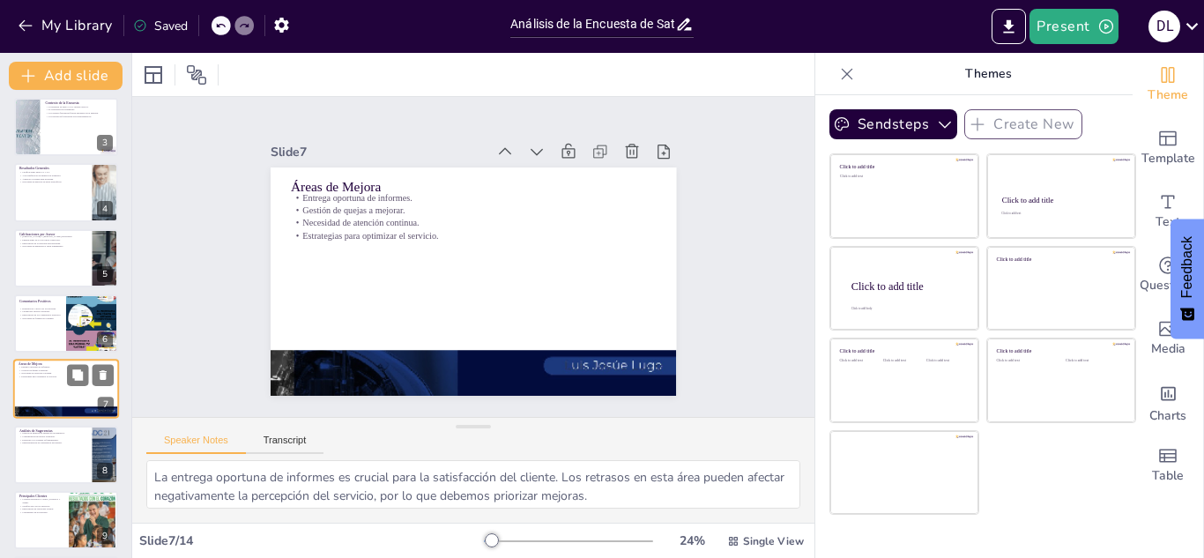
scroll to position [203, 0]
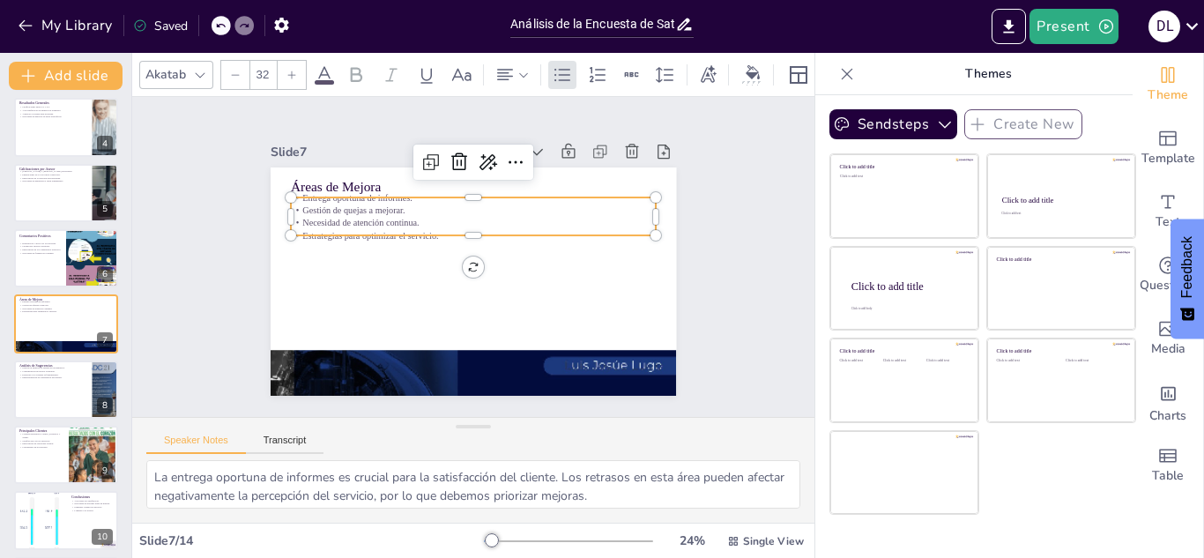
click at [450, 225] on p "Estrategias para optimizar el servicio." at bounding box center [494, 261] width 88 height 360
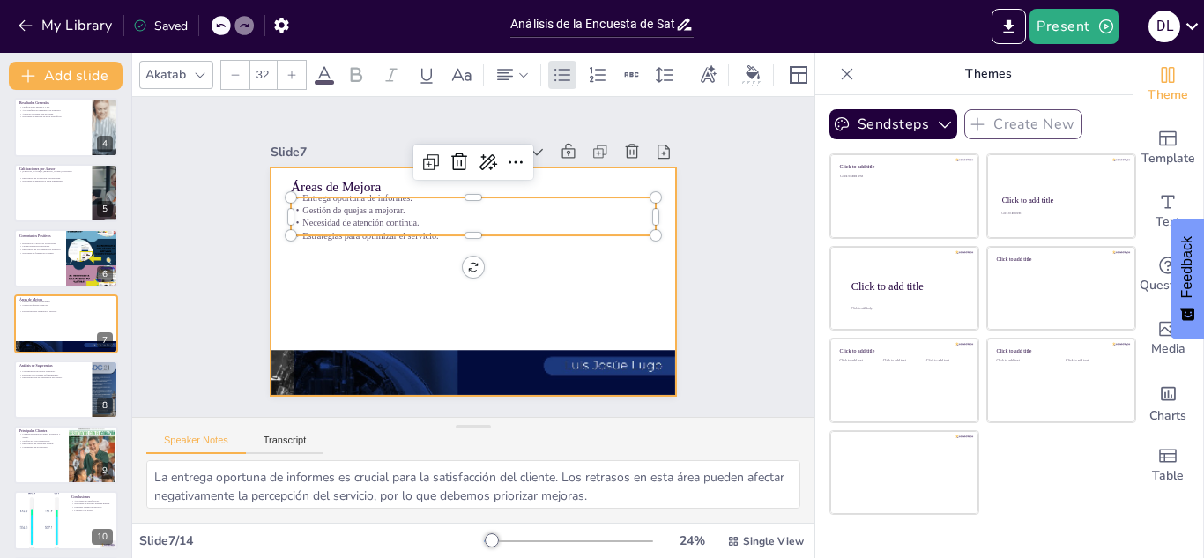
click at [420, 255] on div at bounding box center [449, 254] width 270 height 427
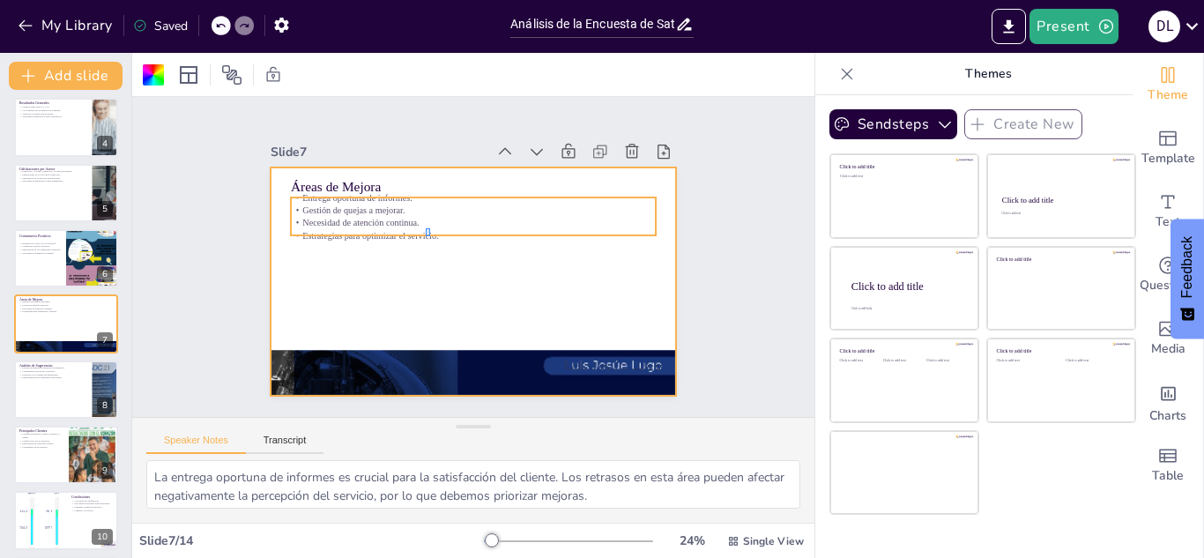
click at [430, 325] on div "Áreas de Mejora Entrega oportuna de informes. Gestión de quejas a mejorar. Nece…" at bounding box center [464, 346] width 404 height 42
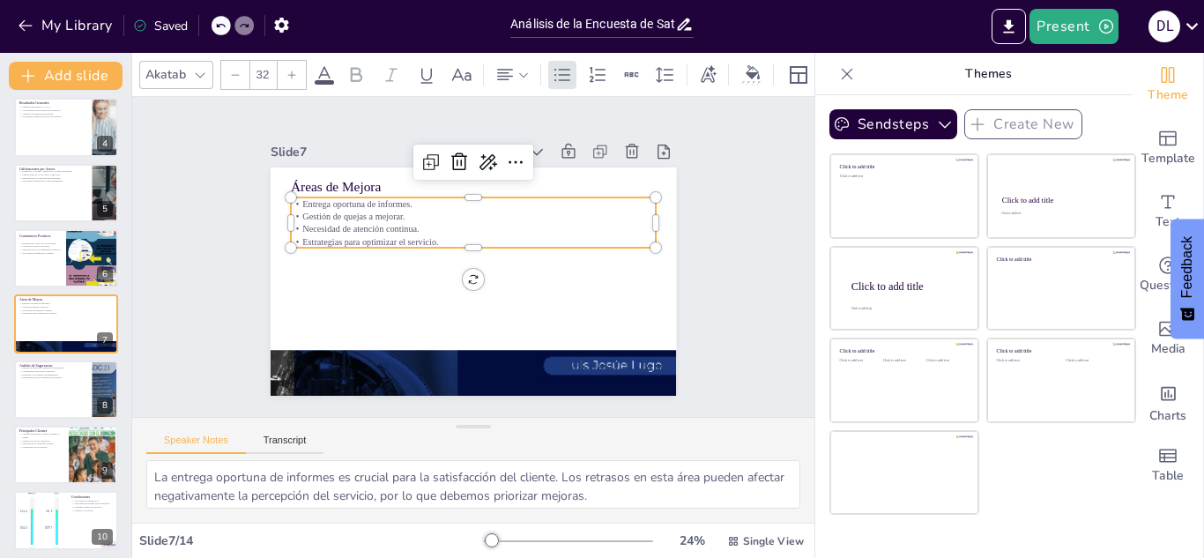
click at [430, 228] on p "Necesidad de atención continua." at bounding box center [465, 230] width 352 height 125
click at [437, 228] on p "Necesidad de atención continua." at bounding box center [499, 247] width 125 height 351
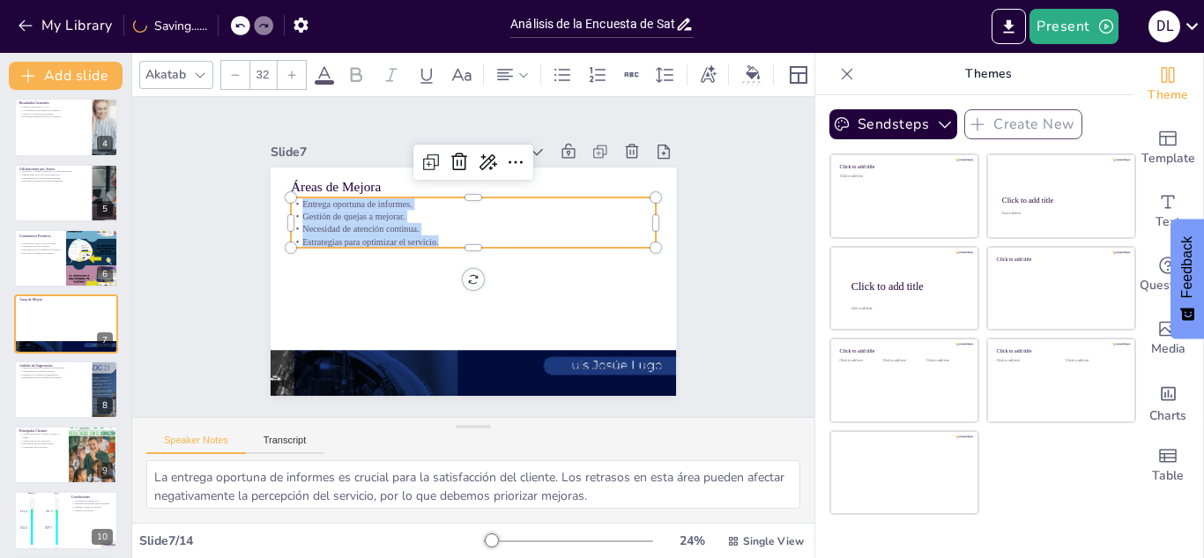
drag, startPoint x: 433, startPoint y: 232, endPoint x: 279, endPoint y: 185, distance: 160.3
click at [279, 185] on div "Áreas de Mejora Entrega oportuna de informes. Gestión de quejas a mejorar. Nece…" at bounding box center [487, 237] width 463 height 423
copy div "Entrega oportuna de informes. Gestión de quejas a mejorar. Necesidad de atenció…"
checkbox input "true"
click at [41, 382] on div at bounding box center [66, 390] width 106 height 60
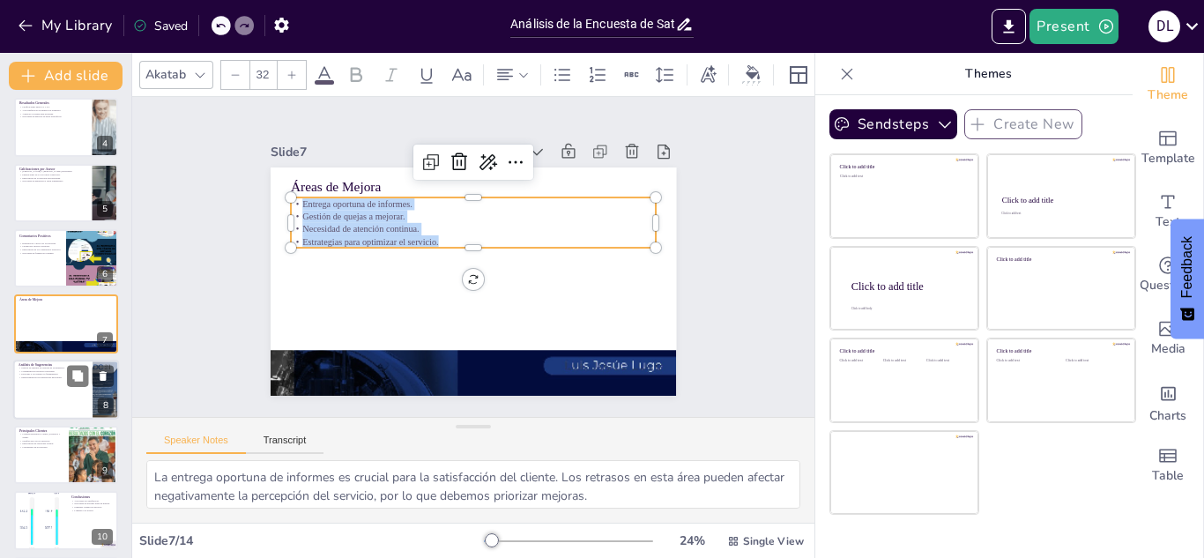
type textarea "Los tiempos de entrega de documentos son críticos para la satisfacción del clie…"
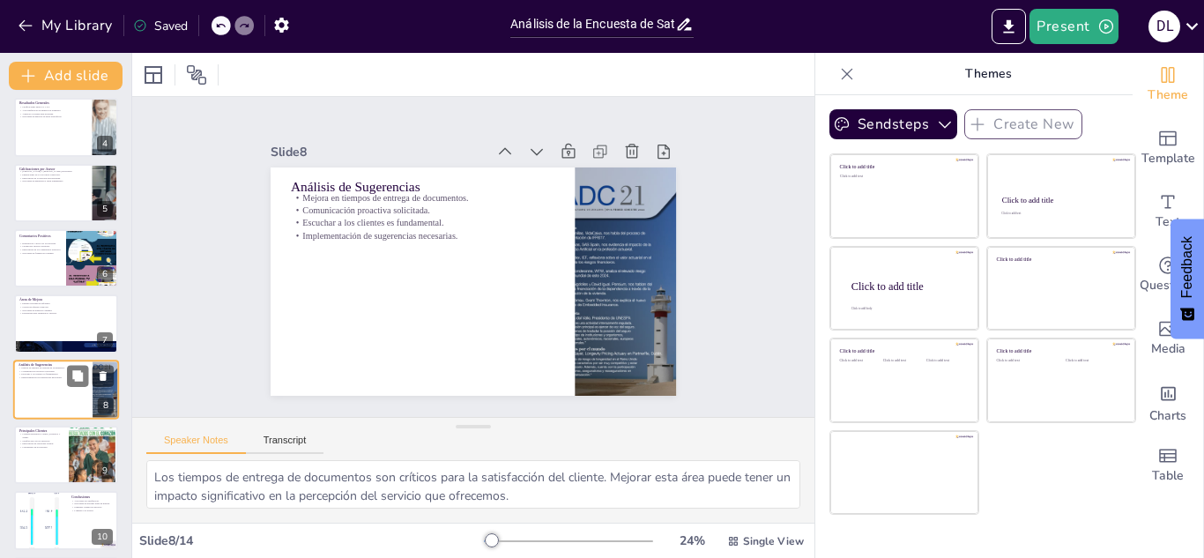
scroll to position [268, 0]
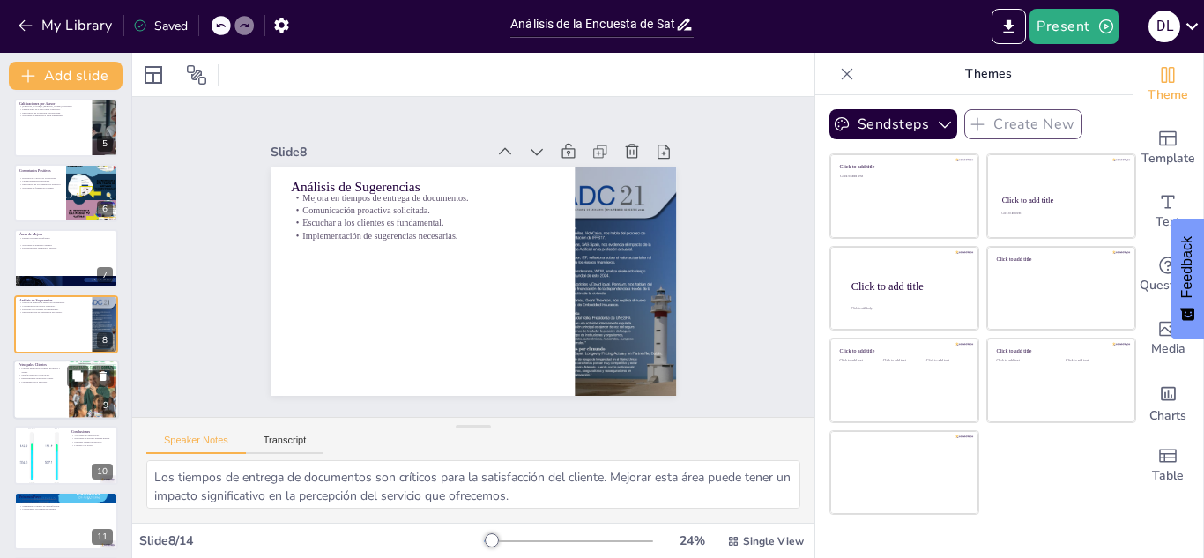
checkbox input "true"
click at [37, 387] on div at bounding box center [66, 390] width 106 height 60
type textarea "Resaltar a clientes destacados como Cemex y Ecopetrol es importante para demost…"
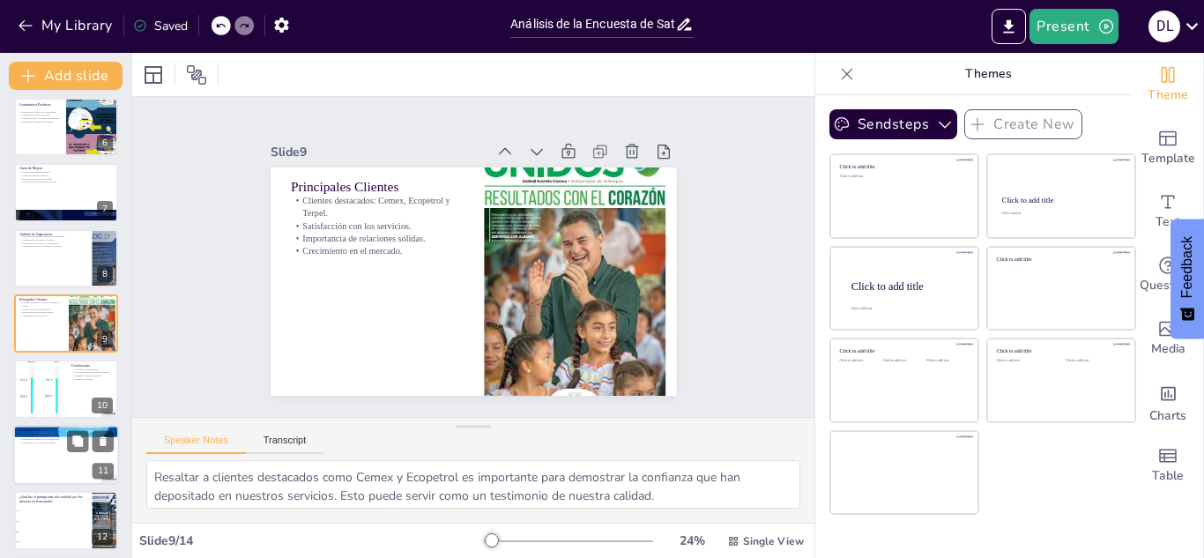
checkbox input "true"
click at [41, 456] on div at bounding box center [66, 455] width 106 height 60
type textarea "Implementar estrategias para mejorar los tiempos de respuesta es fundamental pa…"
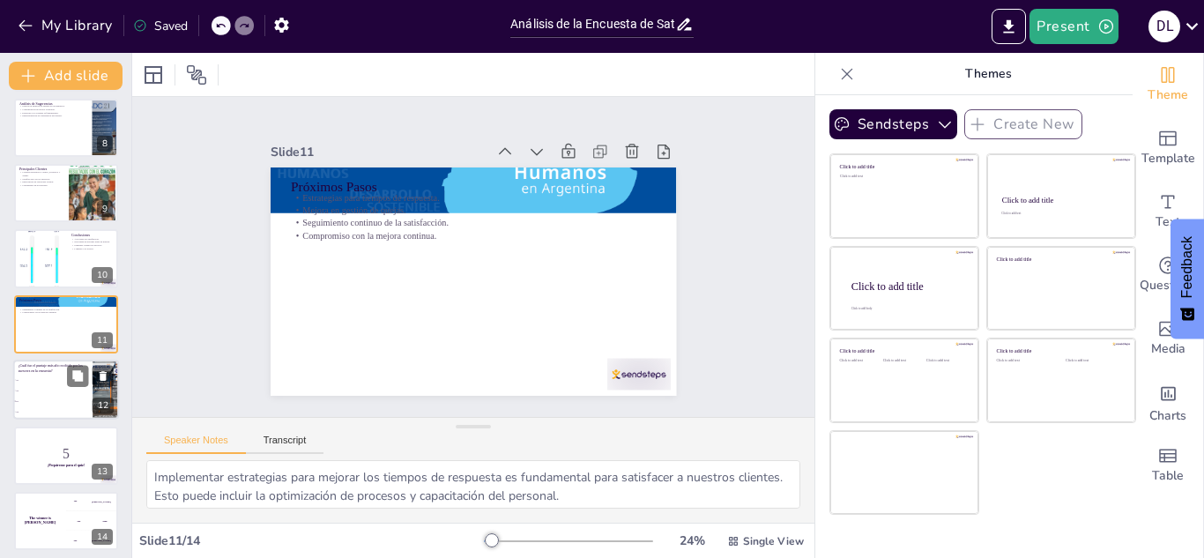
checkbox input "true"
click at [41, 397] on li "5.0" at bounding box center [52, 402] width 79 height 11
type textarea "La respuesta correcta es 5.0, que fue el puntaje más alto recibido por los ases…"
checkbox input "true"
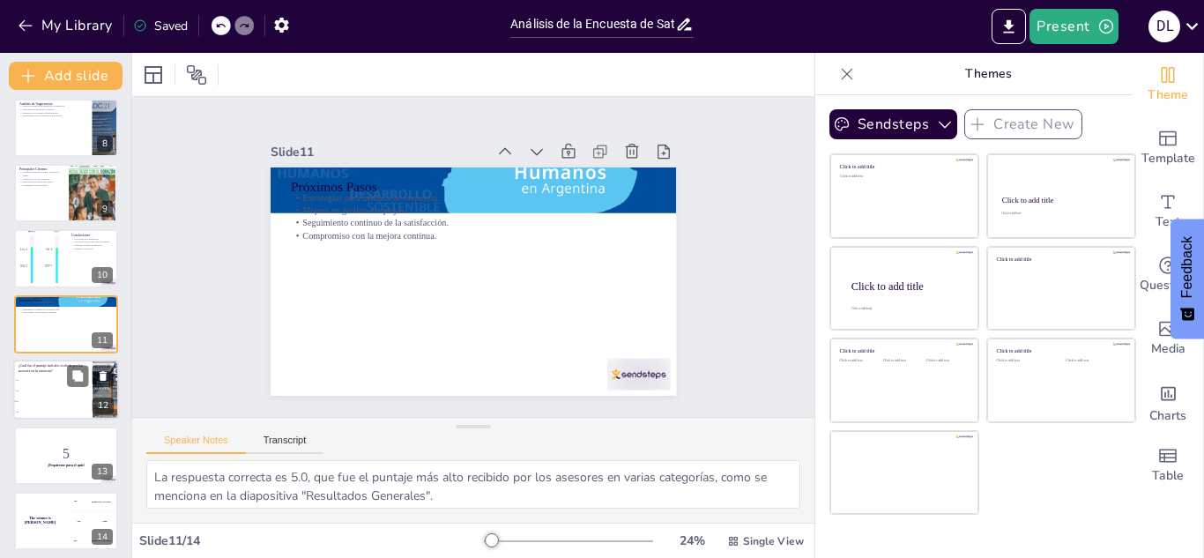
scroll to position [471, 0]
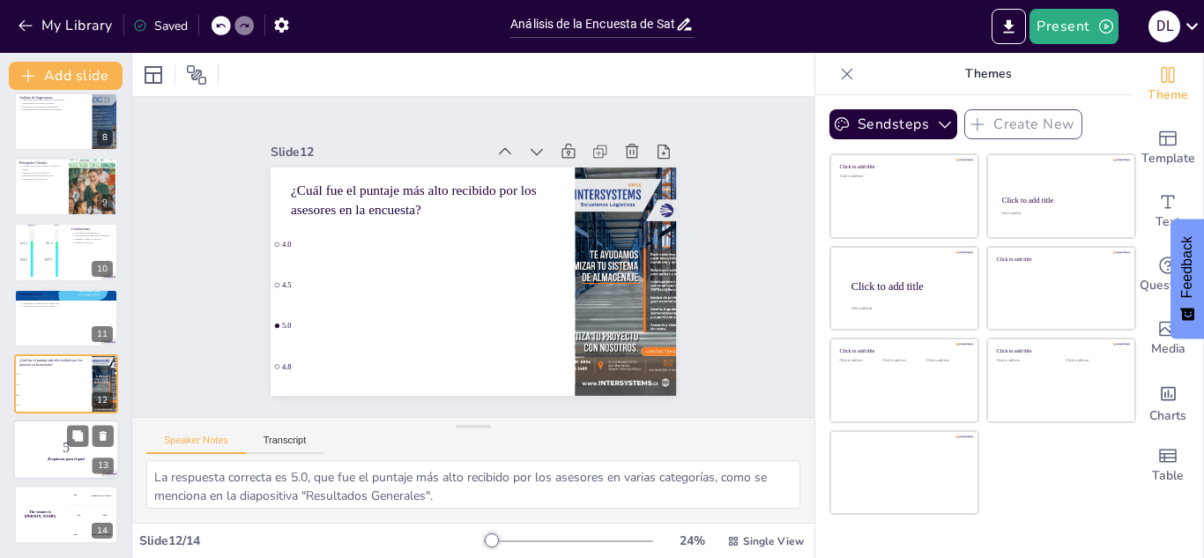
checkbox input "true"
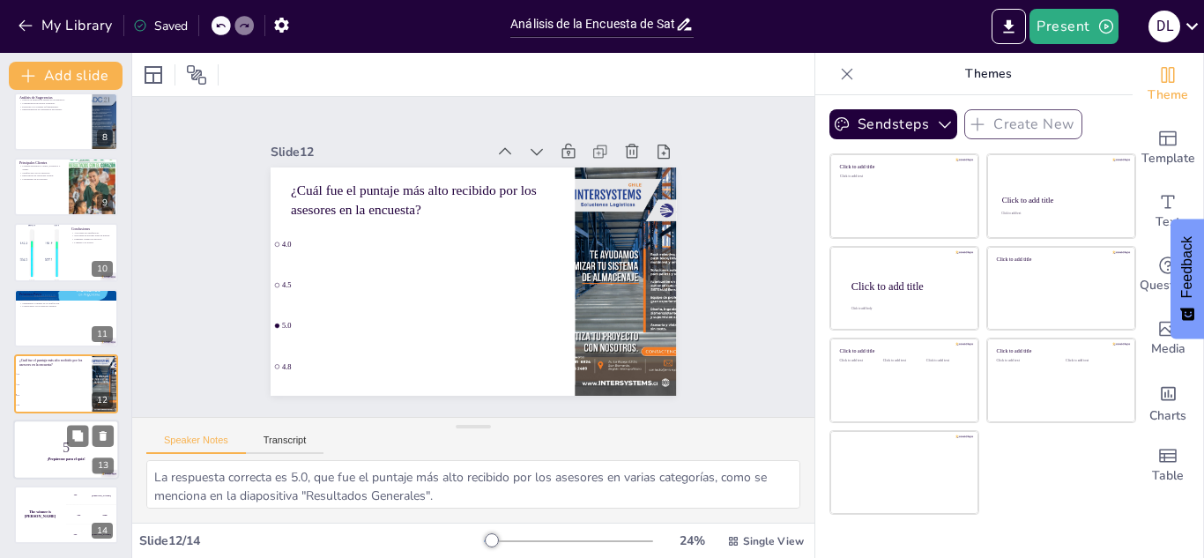
checkbox input "true"
click at [50, 452] on p "5" at bounding box center [66, 446] width 95 height 19
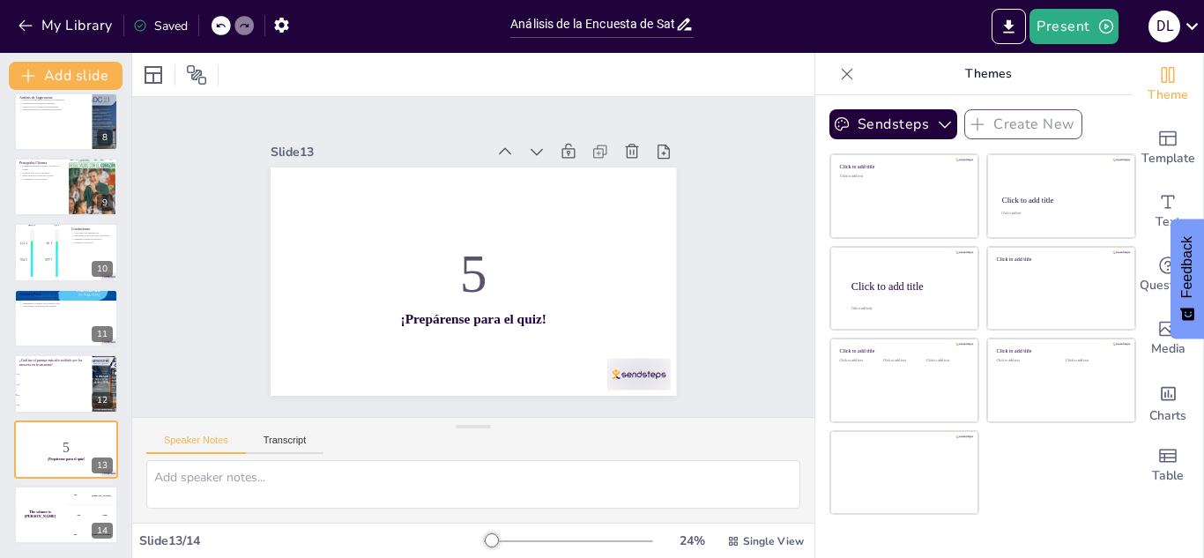
checkbox input "true"
click at [101, 31] on button "My Library" at bounding box center [66, 25] width 107 height 28
